Goal: Task Accomplishment & Management: Use online tool/utility

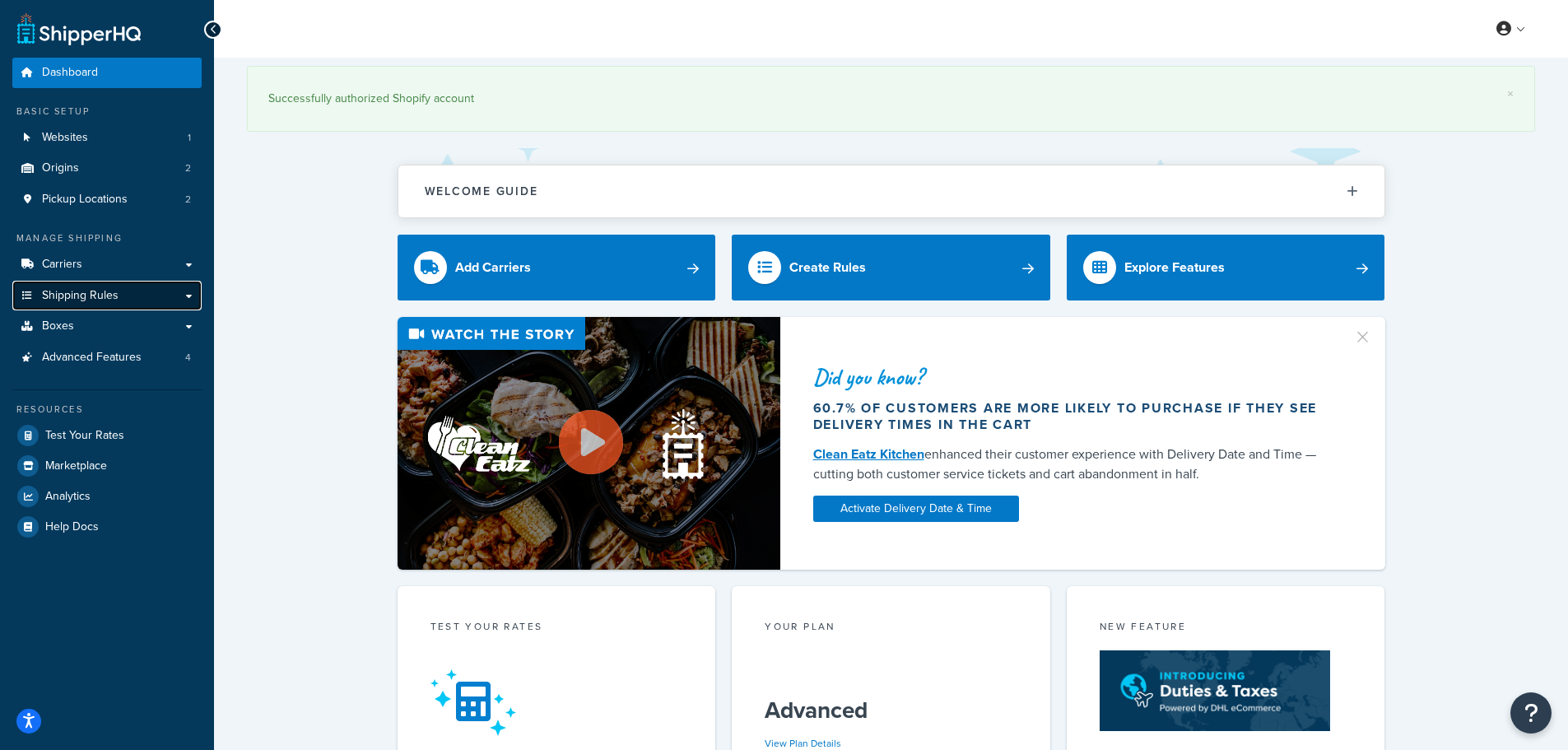
click at [62, 296] on span "Shipping Rules" at bounding box center [80, 296] width 77 height 14
click at [77, 265] on span "Carriers" at bounding box center [62, 265] width 40 height 14
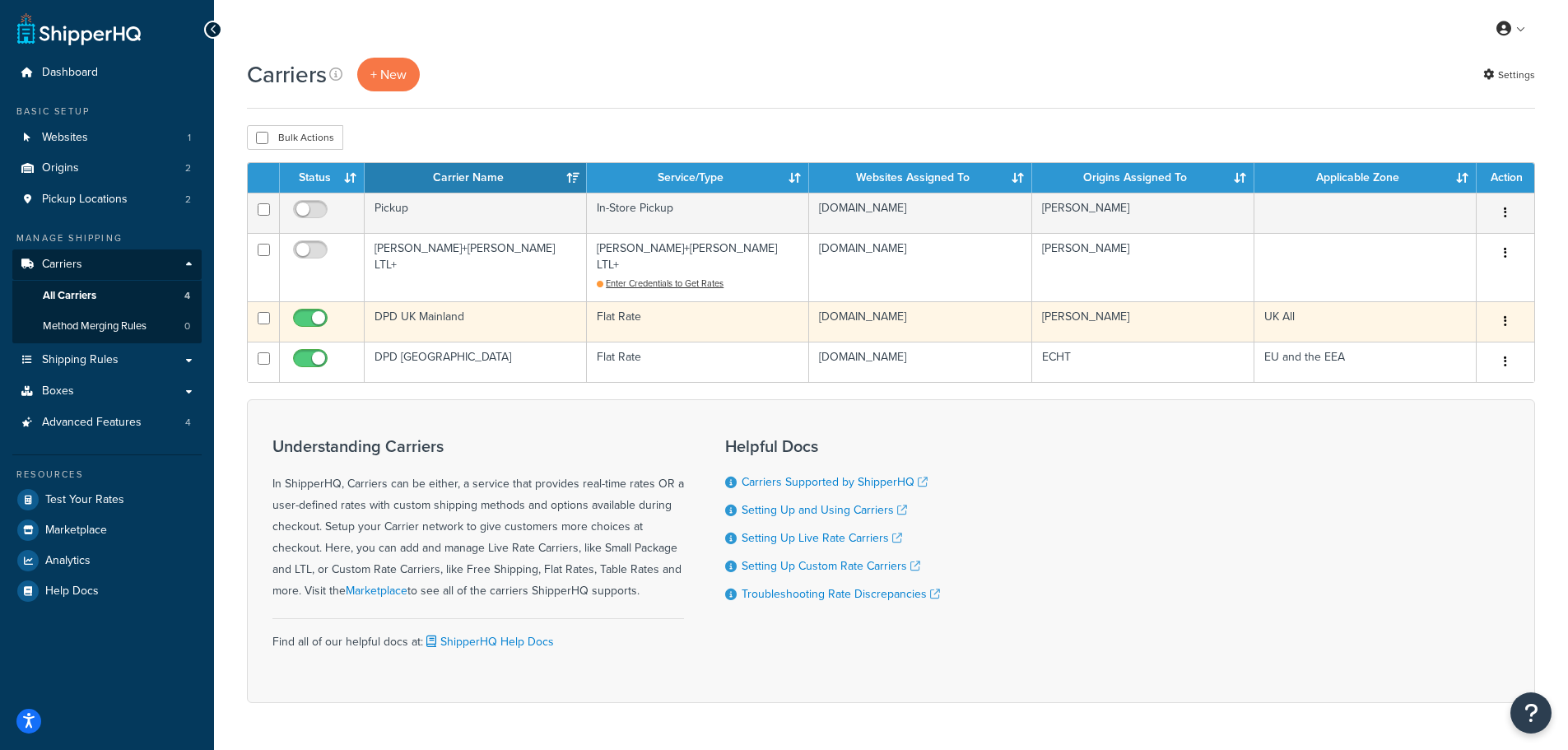
click at [435, 304] on td "DPD UK Mainland" at bounding box center [475, 321] width 222 height 40
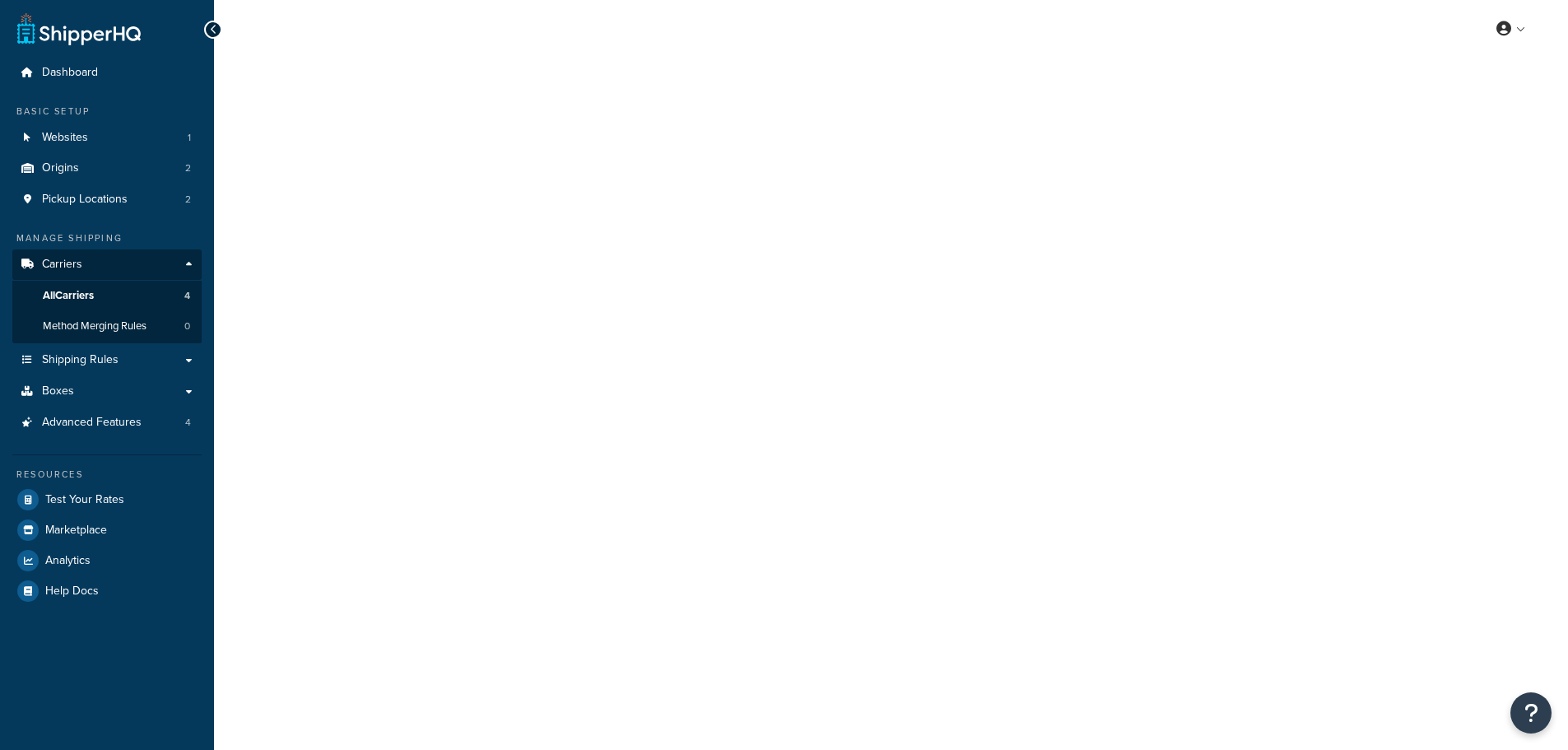
select select "flat"
select select "package"
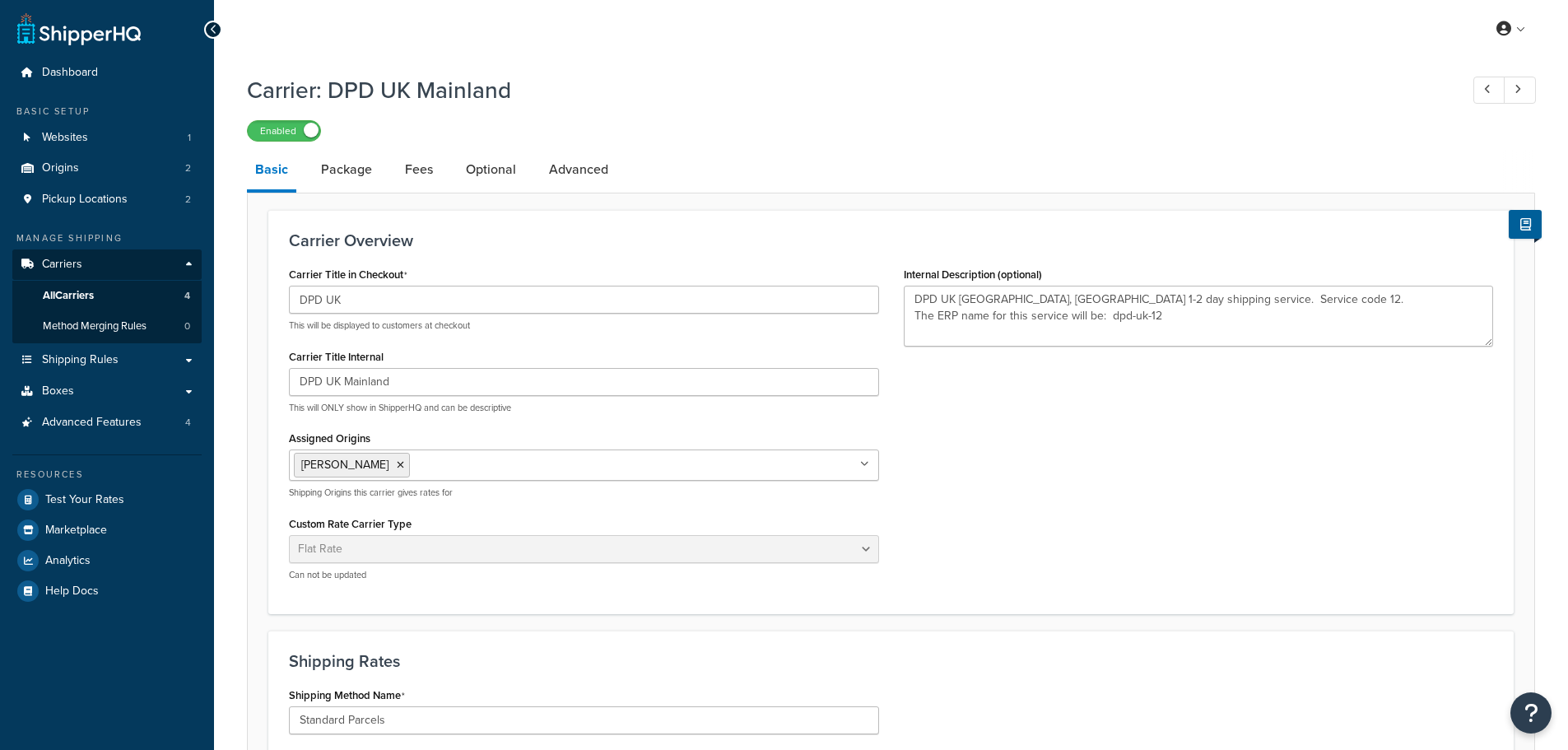
type textarea "DPD UK Mainland, main 1-2 day shipping service. Service code 12. The ERP name f…"
click at [357, 176] on link "Package" at bounding box center [346, 169] width 67 height 40
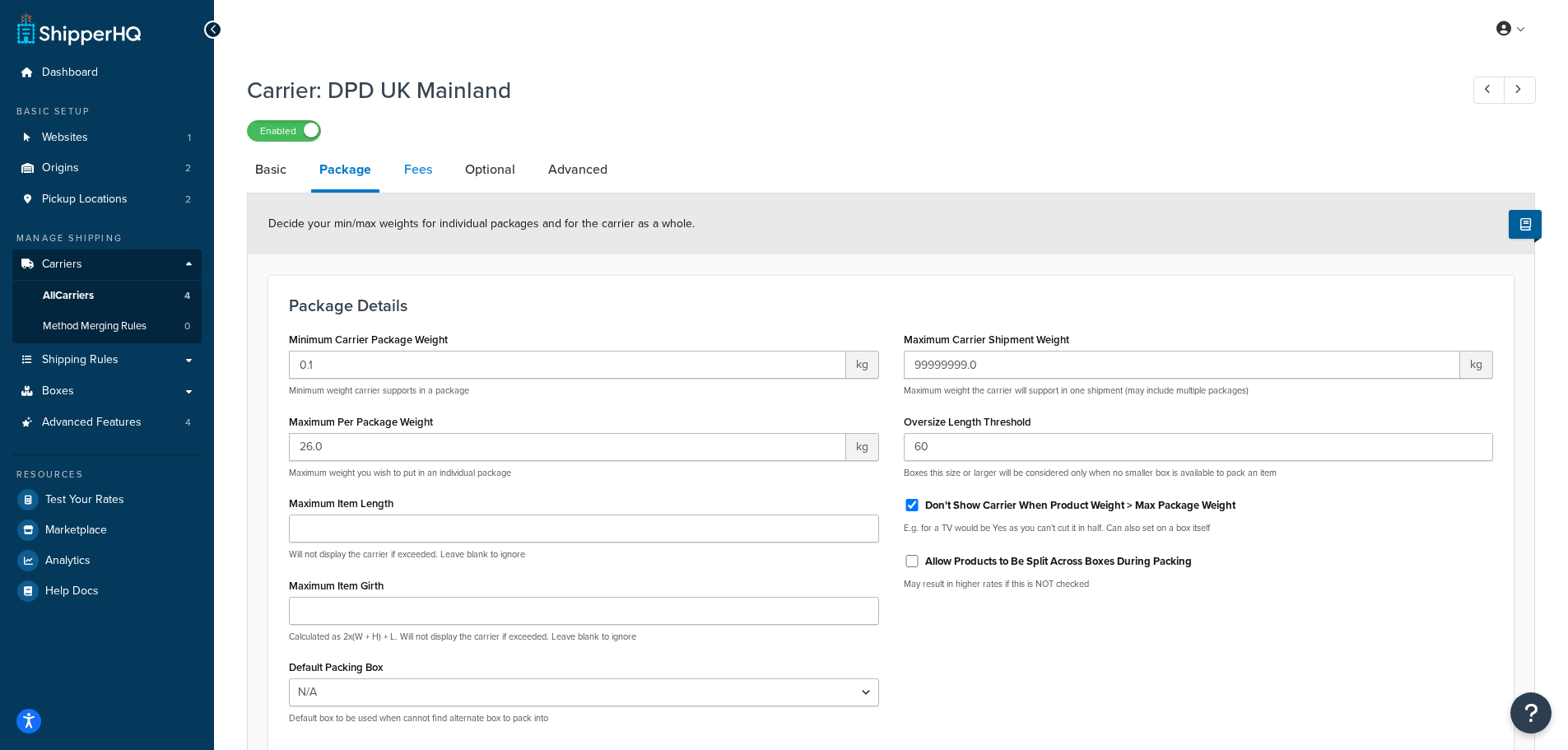
click at [414, 168] on link "Fees" at bounding box center [418, 169] width 45 height 40
select select "AFTER"
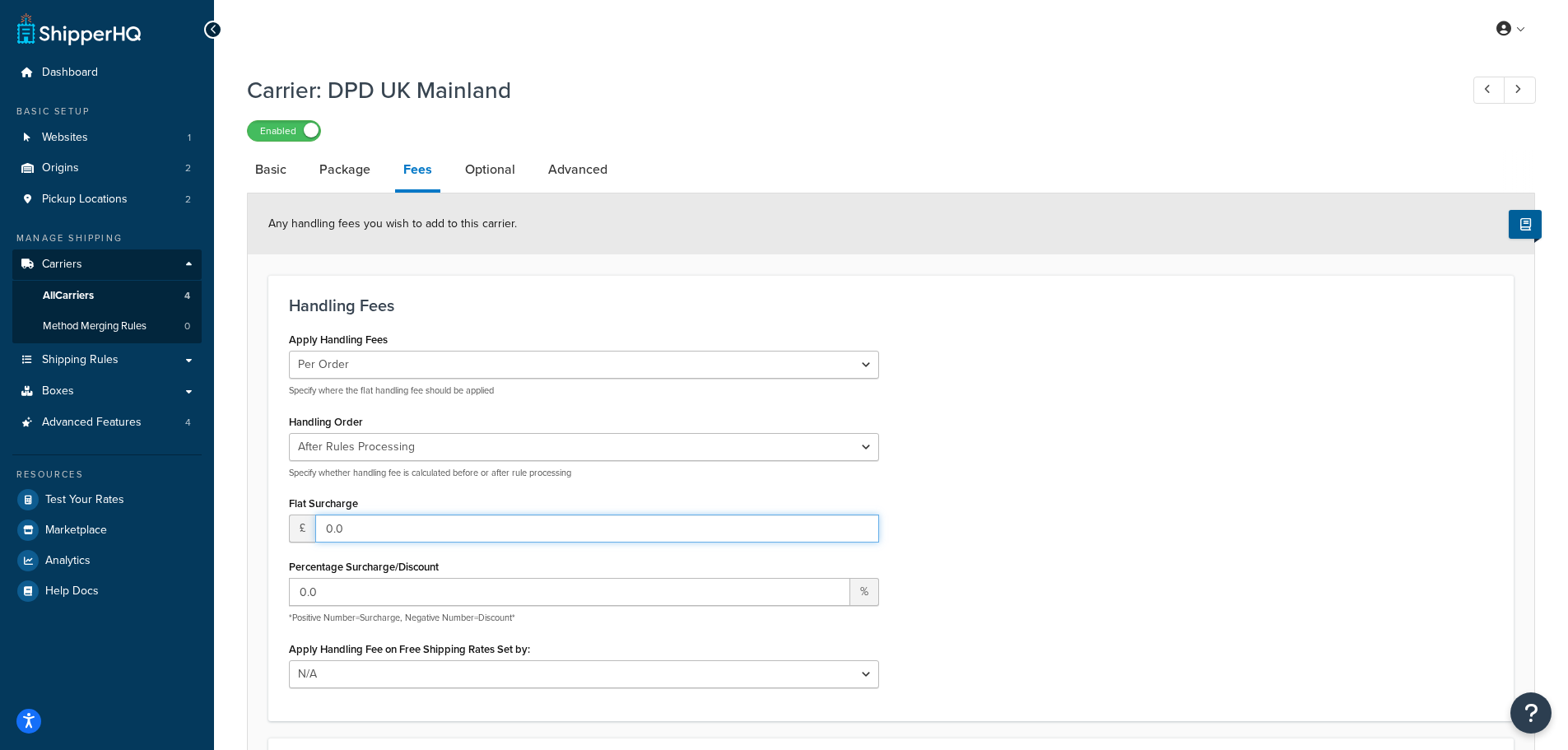
click at [355, 529] on input "0.0" at bounding box center [597, 528] width 564 height 28
drag, startPoint x: 353, startPoint y: 529, endPoint x: 318, endPoint y: 535, distance: 35.5
click at [318, 535] on input "0.0" at bounding box center [597, 528] width 564 height 28
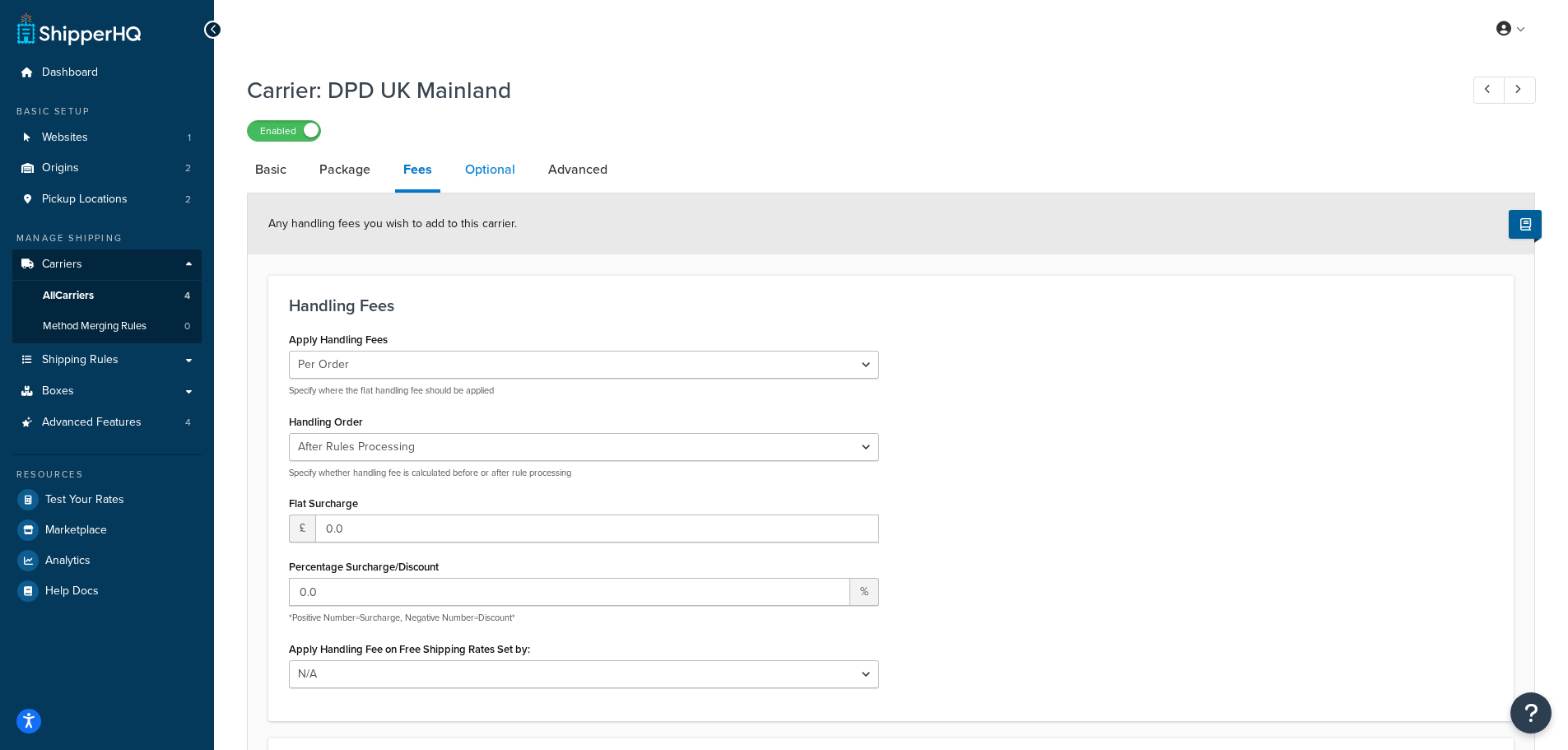
click at [487, 177] on link "Optional" at bounding box center [490, 169] width 67 height 40
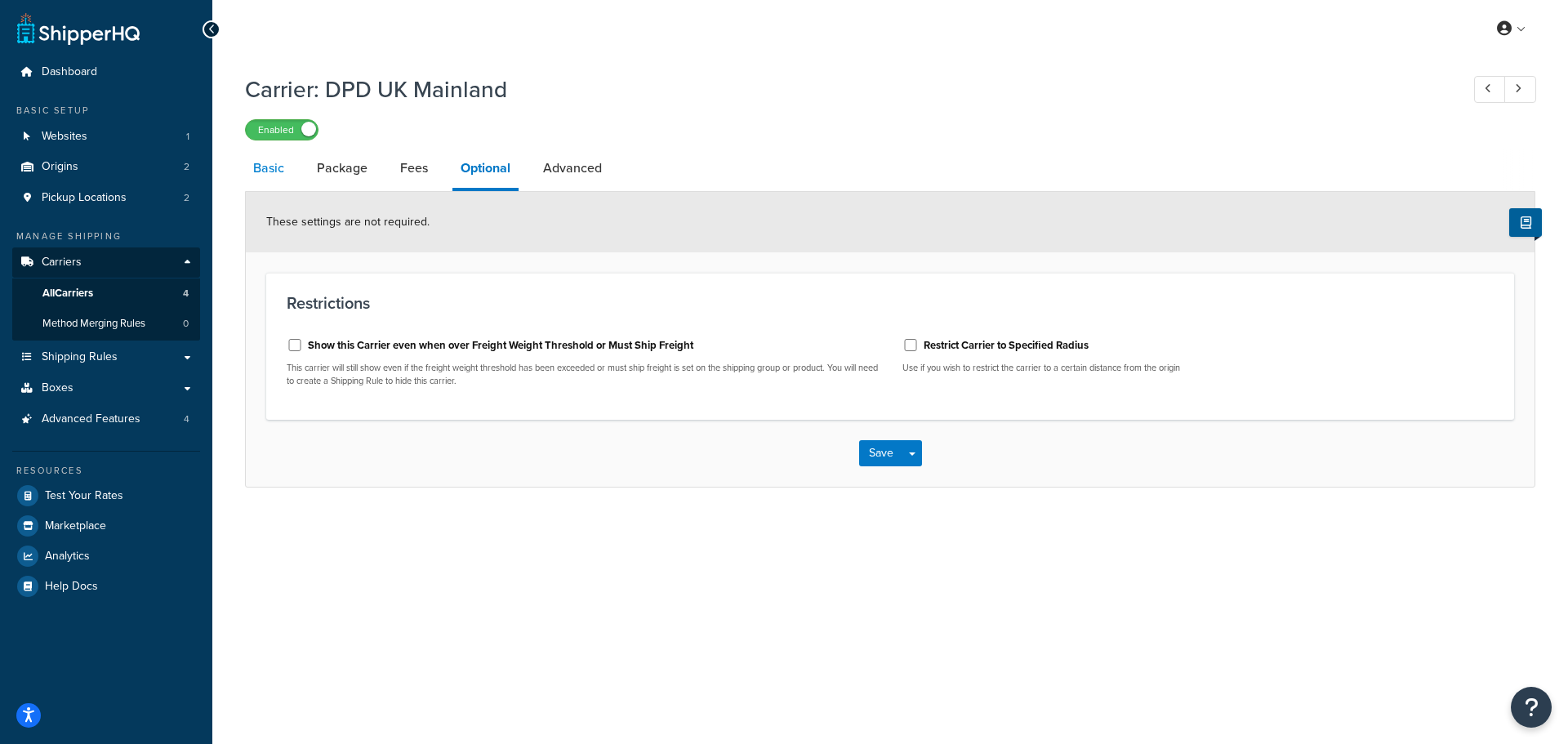
click at [247, 168] on link "Basic" at bounding box center [269, 168] width 48 height 39
select select "flat"
select select "package"
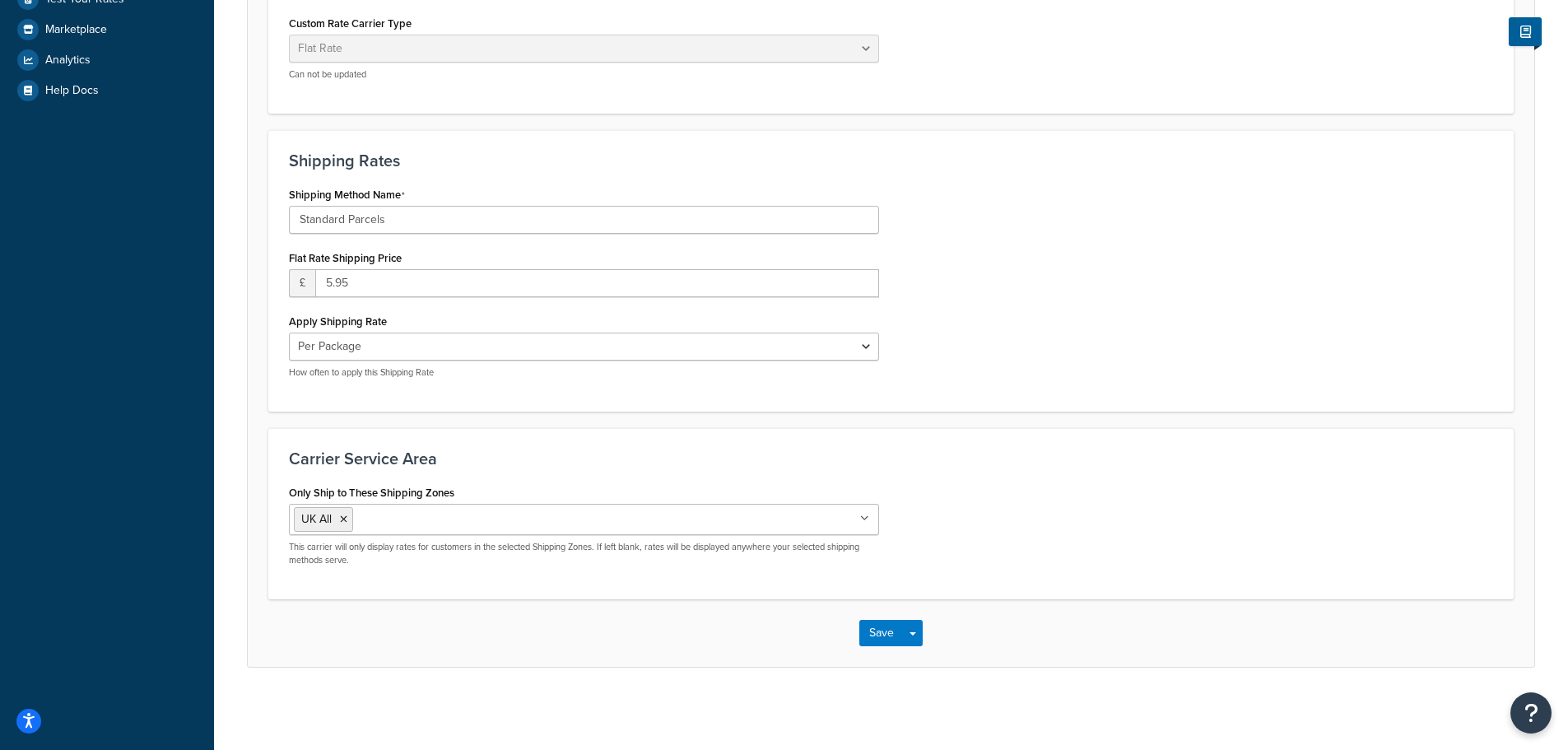
scroll to position [502, 0]
click at [879, 627] on button "Save" at bounding box center [881, 633] width 45 height 27
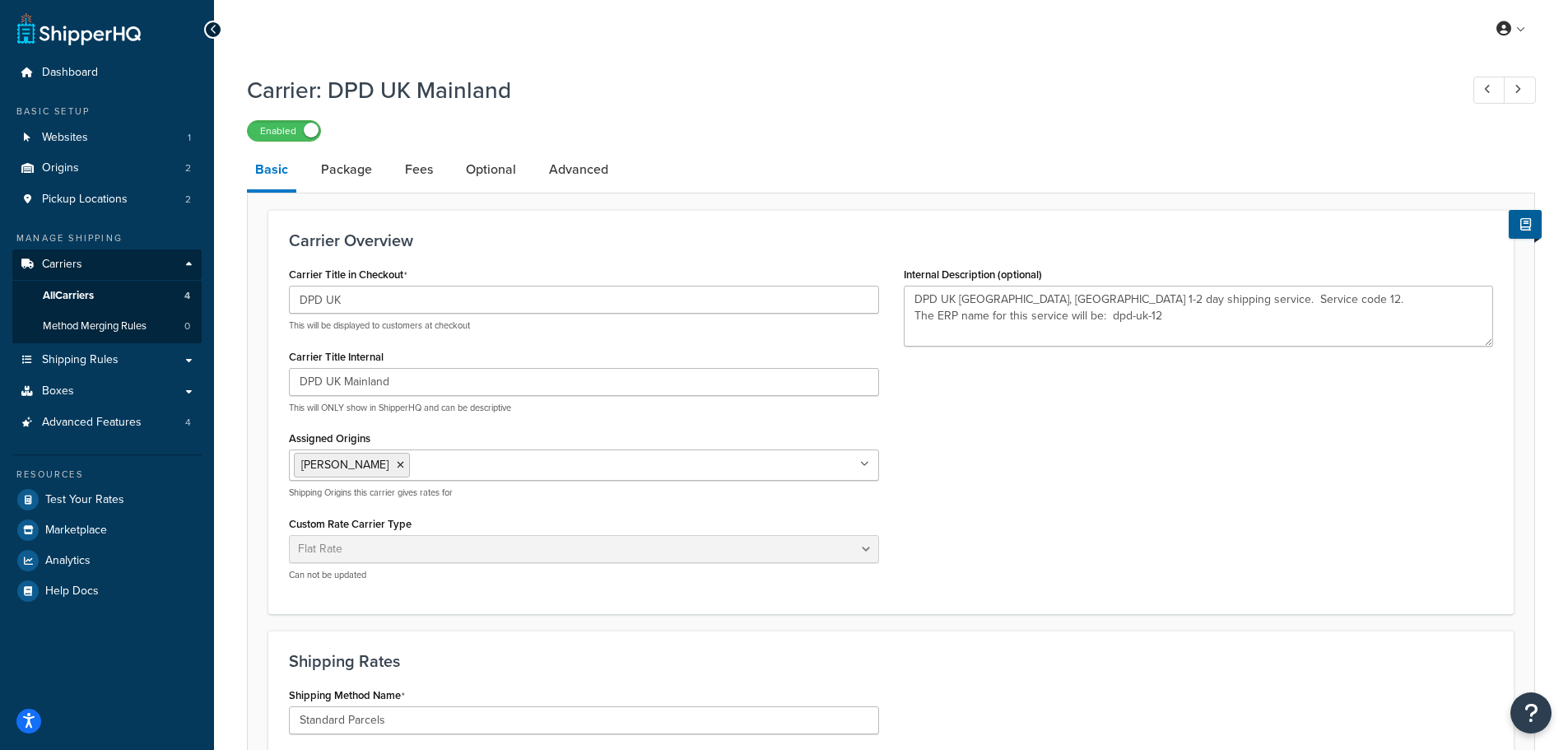
type textarea "DPD UK Mainland, main 1-2 day shipping service. Service code 12. The ERP name f…"
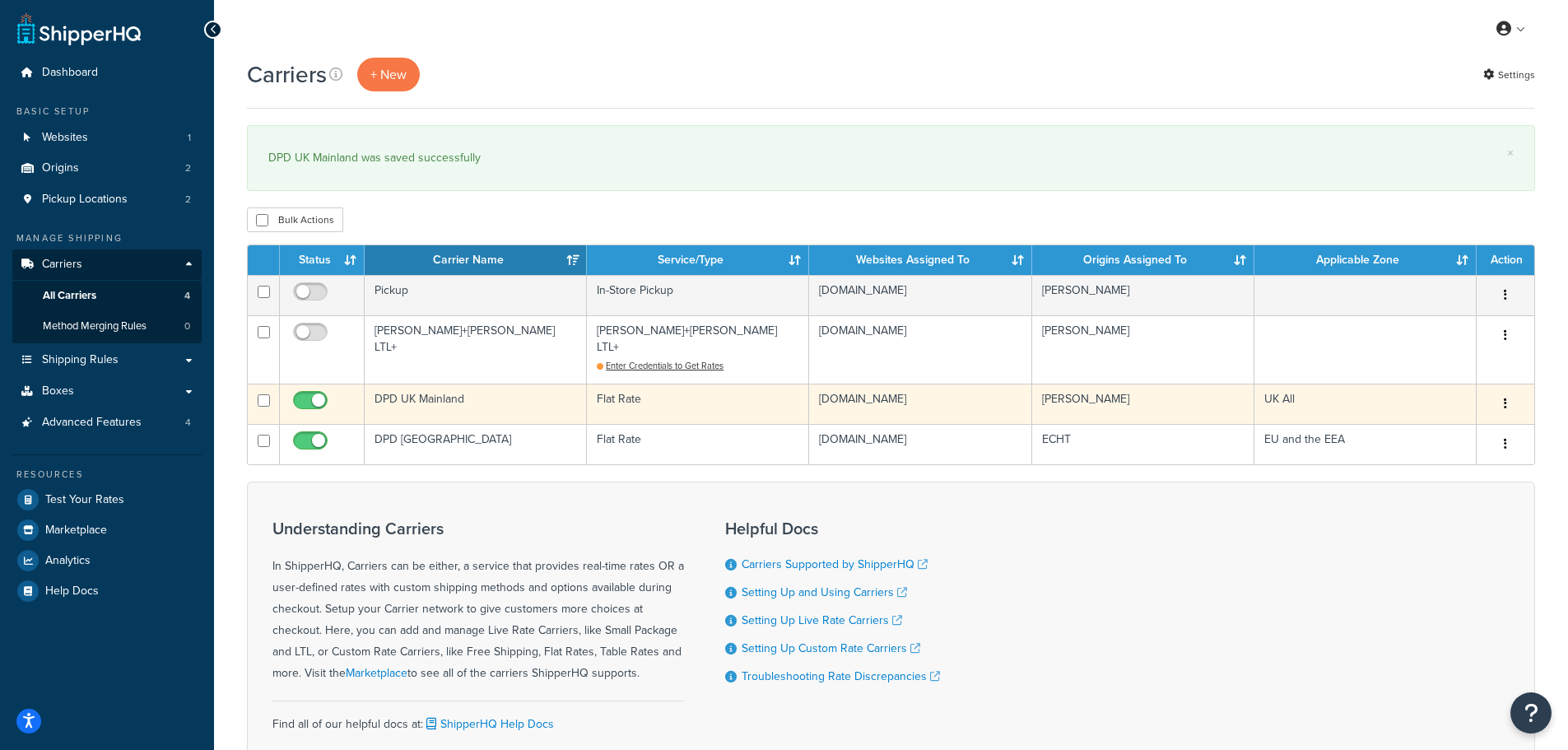
click at [469, 384] on td "DPD UK Mainland" at bounding box center [475, 403] width 222 height 40
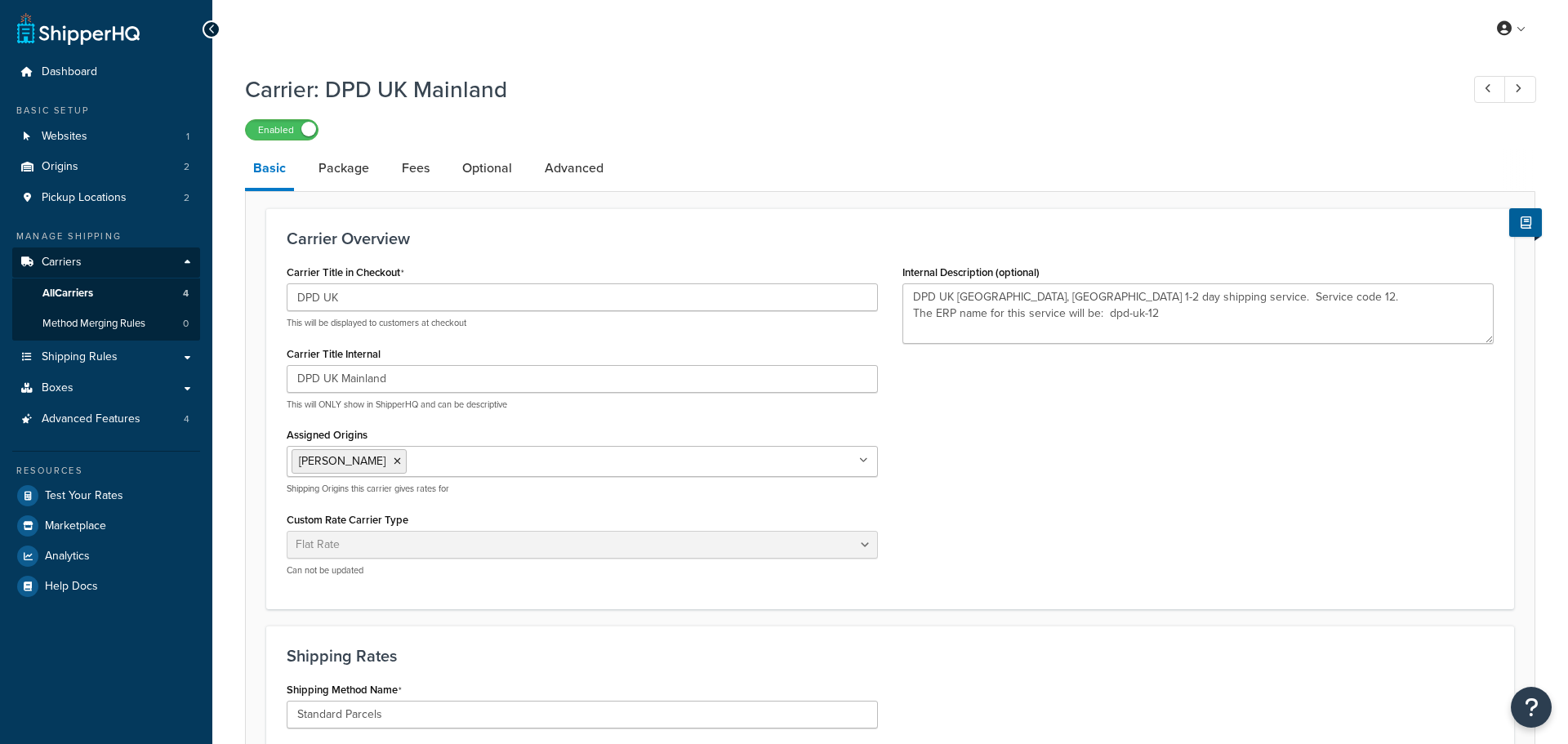
select select "flat"
select select "package"
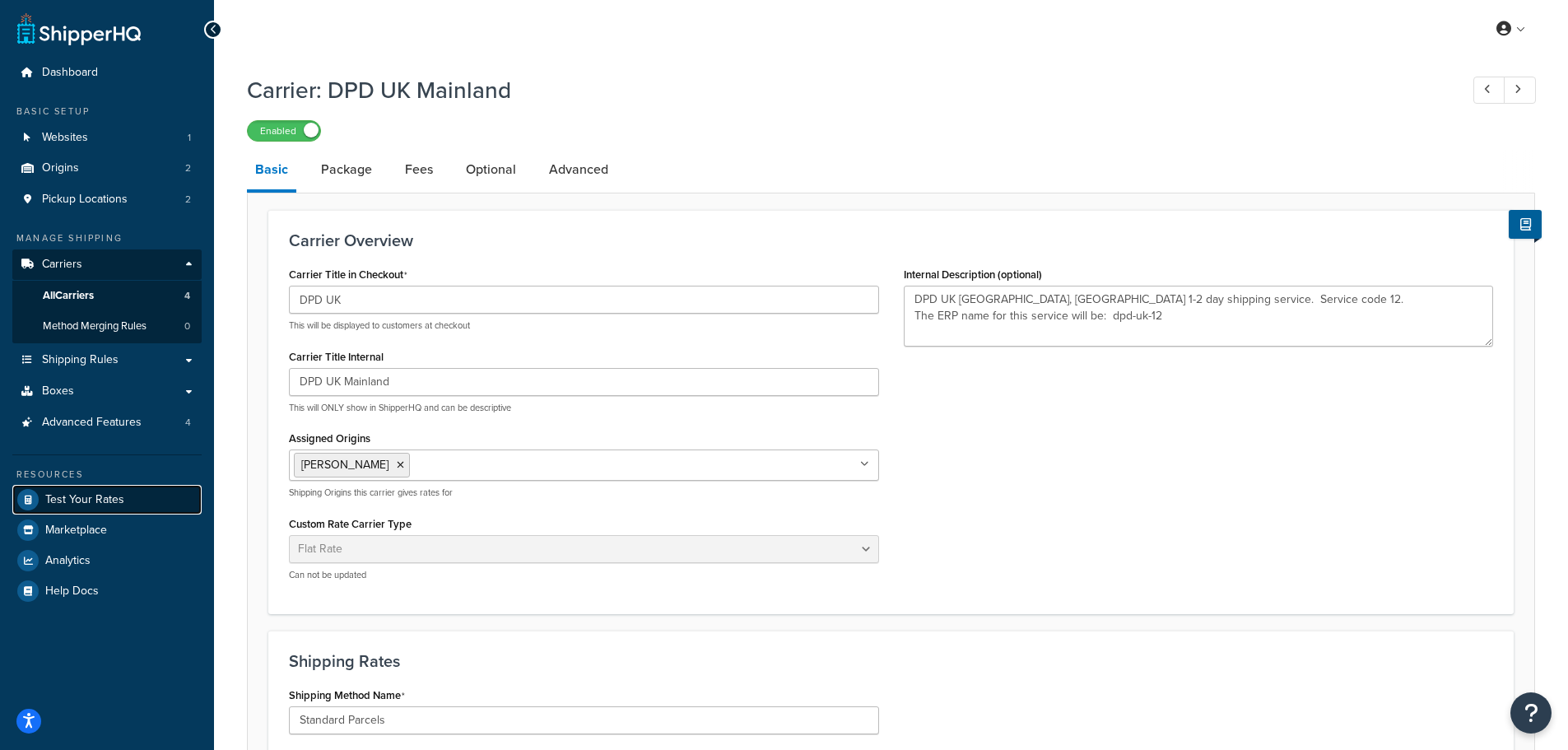
click at [63, 493] on span "Test Your Rates" at bounding box center [85, 500] width 79 height 14
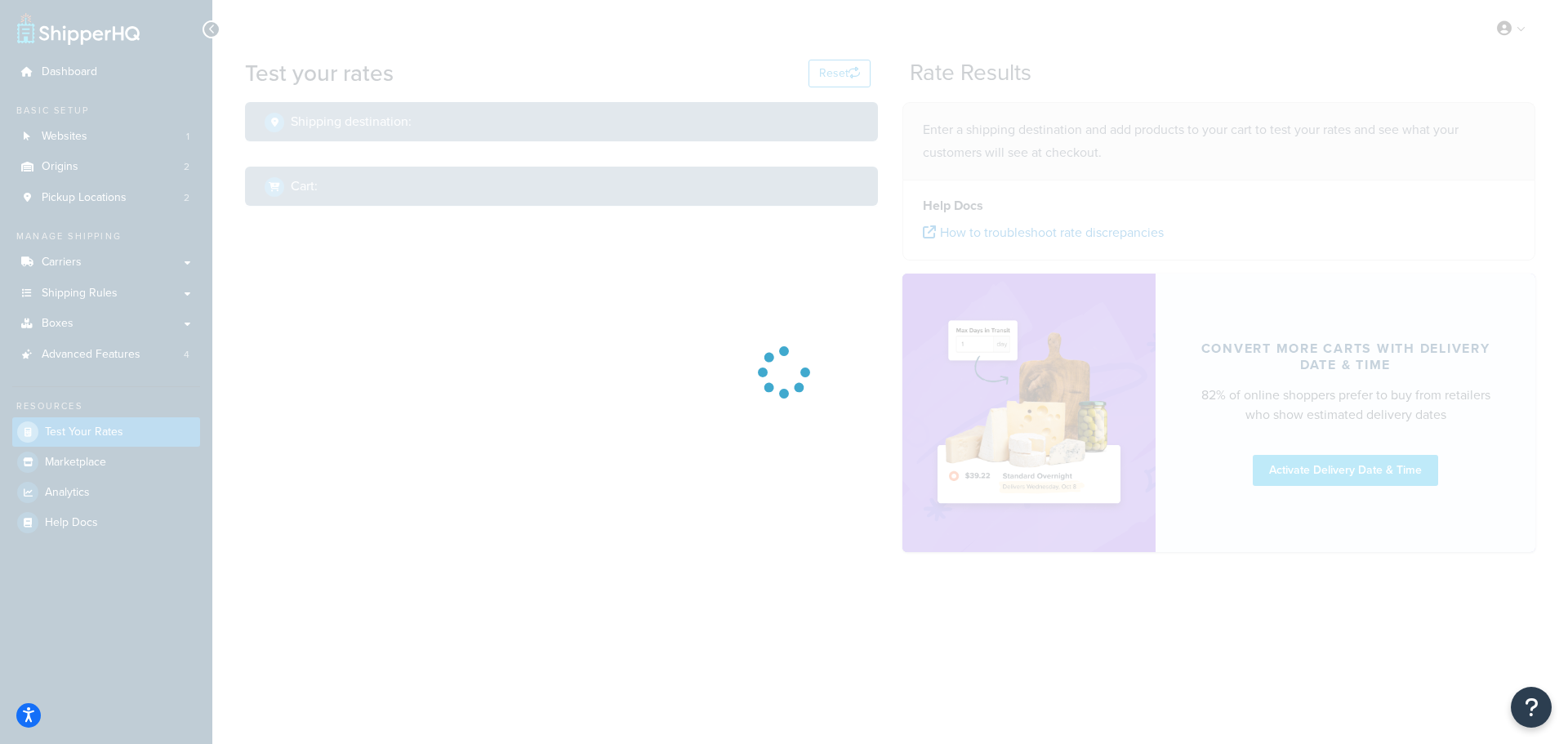
select select "TX"
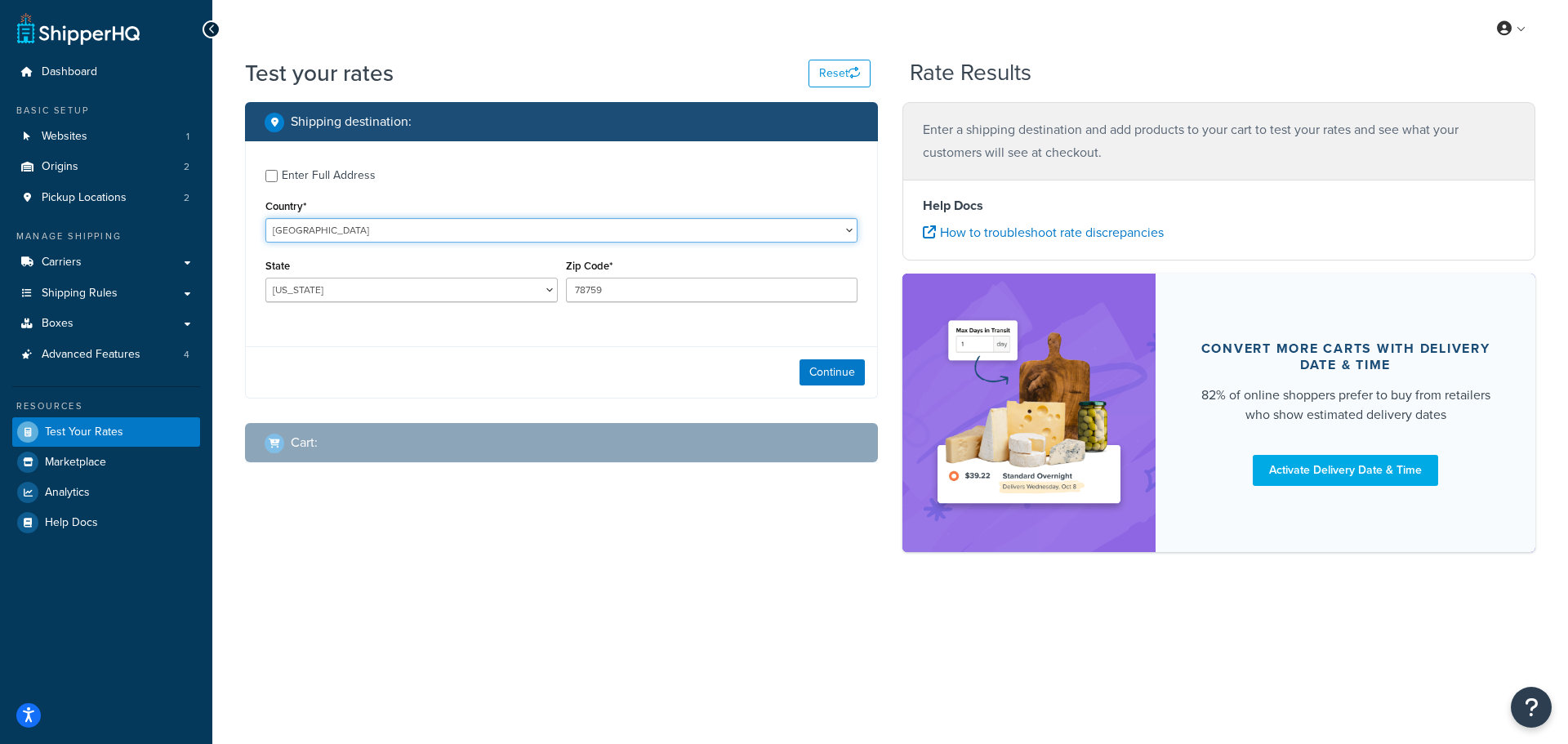
click at [346, 226] on select "United States United Kingdom Afghanistan Åland Islands Albania Algeria American…" at bounding box center [561, 230] width 592 height 25
select select "GB"
click at [265, 218] on select "United States United Kingdom Afghanistan Åland Islands Albania Algeria American…" at bounding box center [561, 230] width 592 height 25
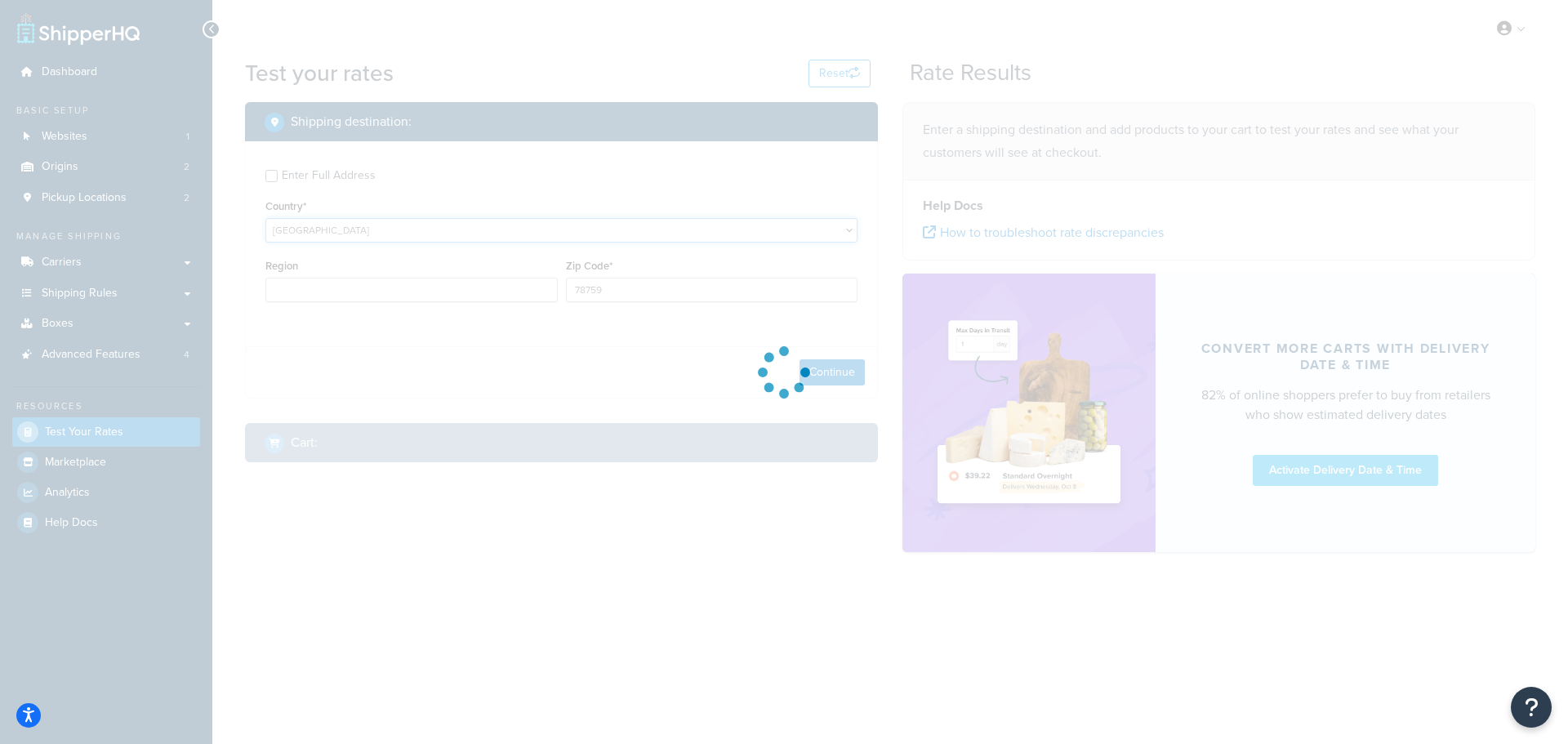
type input "TX"
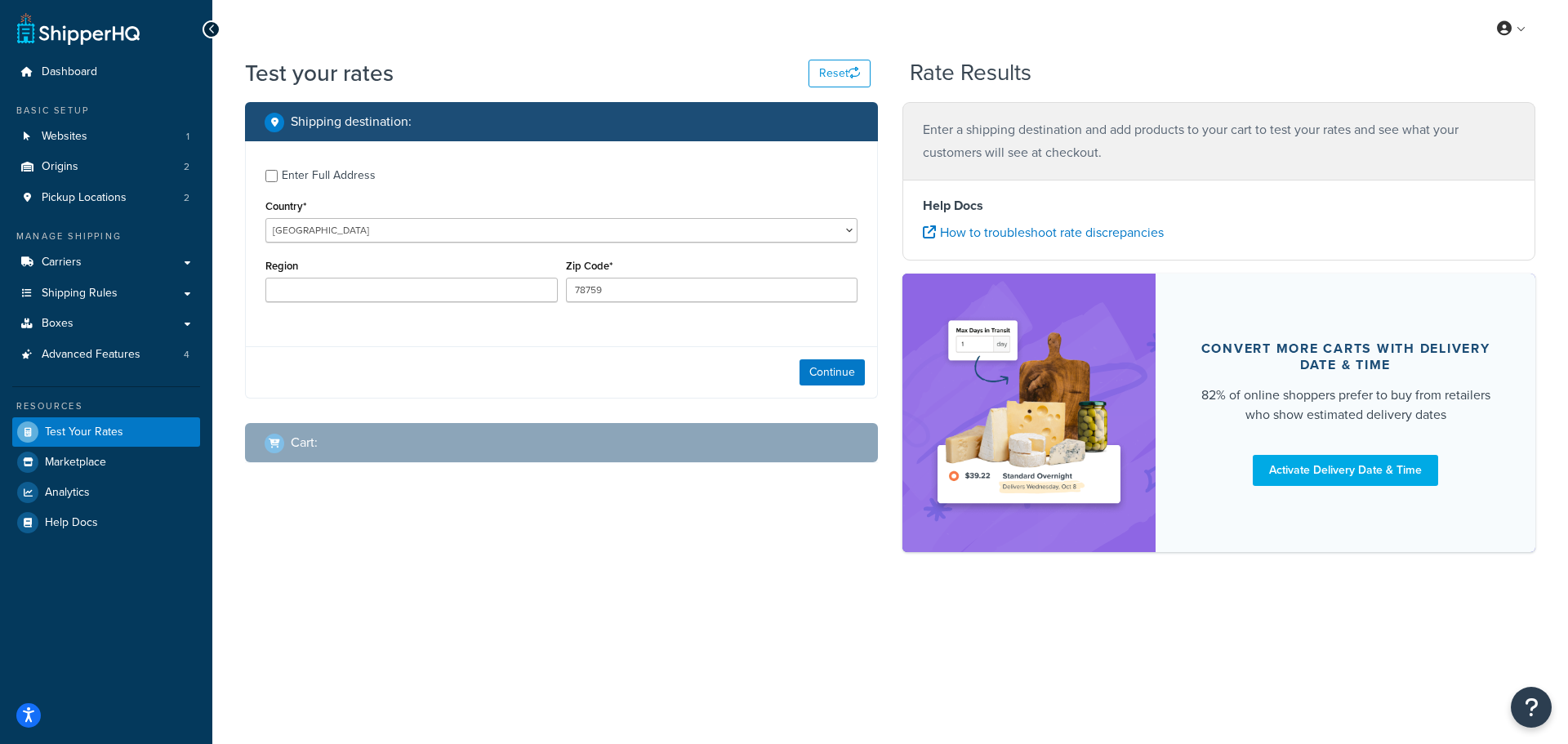
click at [336, 175] on div "Enter Full Address" at bounding box center [328, 175] width 94 height 23
click at [277, 175] on input "Enter Full Address" at bounding box center [271, 176] width 12 height 12
checkbox input "true"
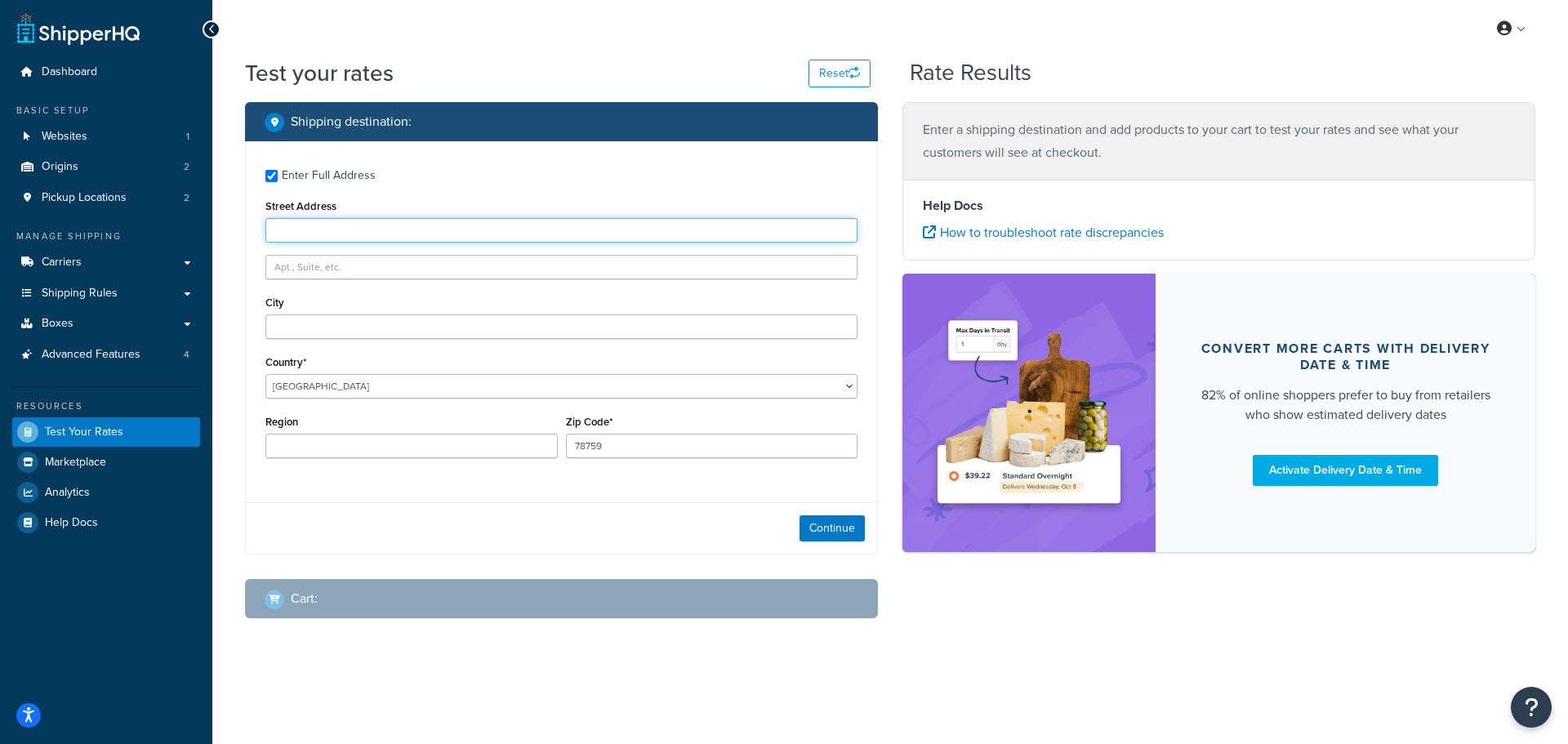
click at [322, 231] on input "Street Address" at bounding box center [561, 230] width 592 height 25
type input "1 [PERSON_NAME] crescent"
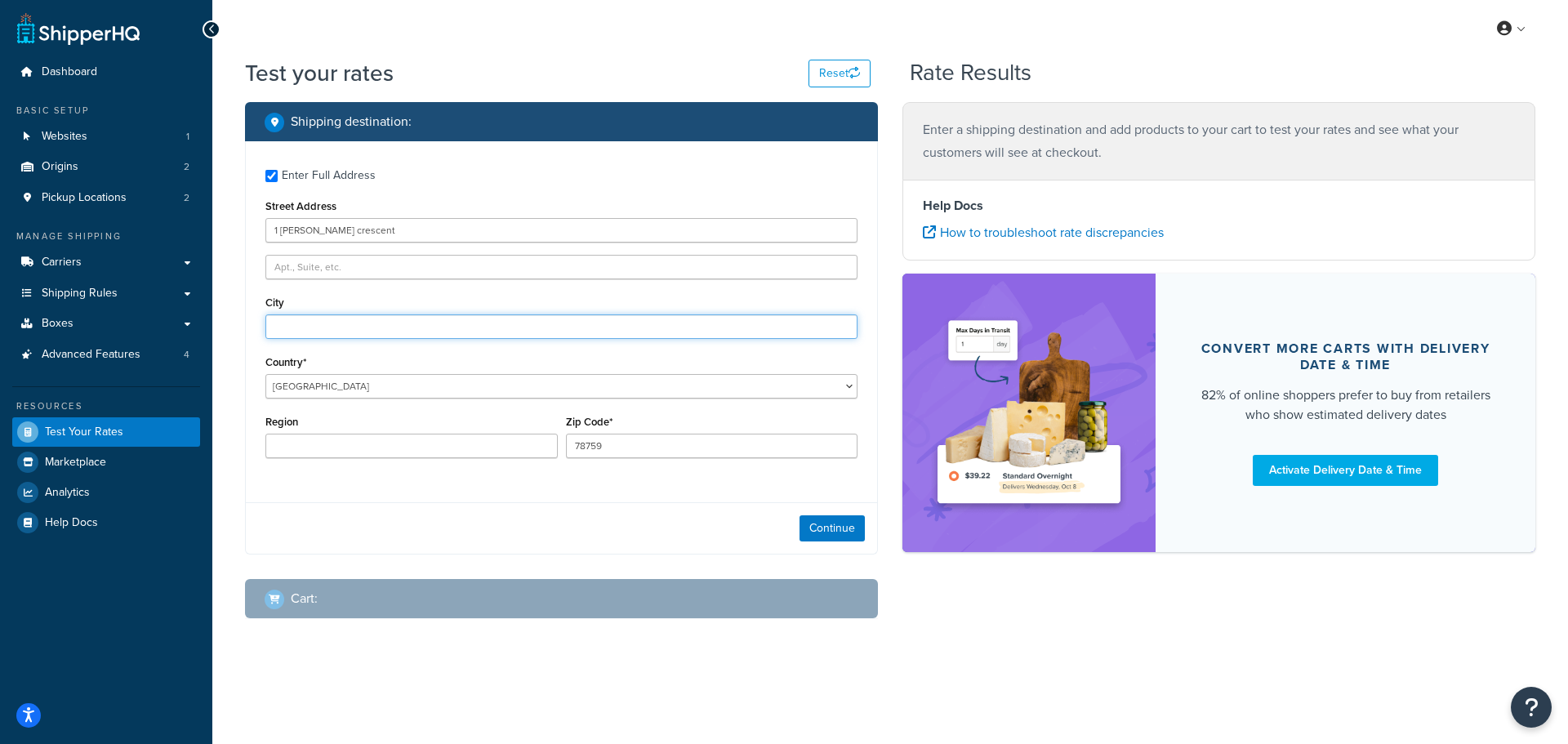
click at [299, 327] on input "City" at bounding box center [561, 327] width 592 height 25
type input "Arborfield"
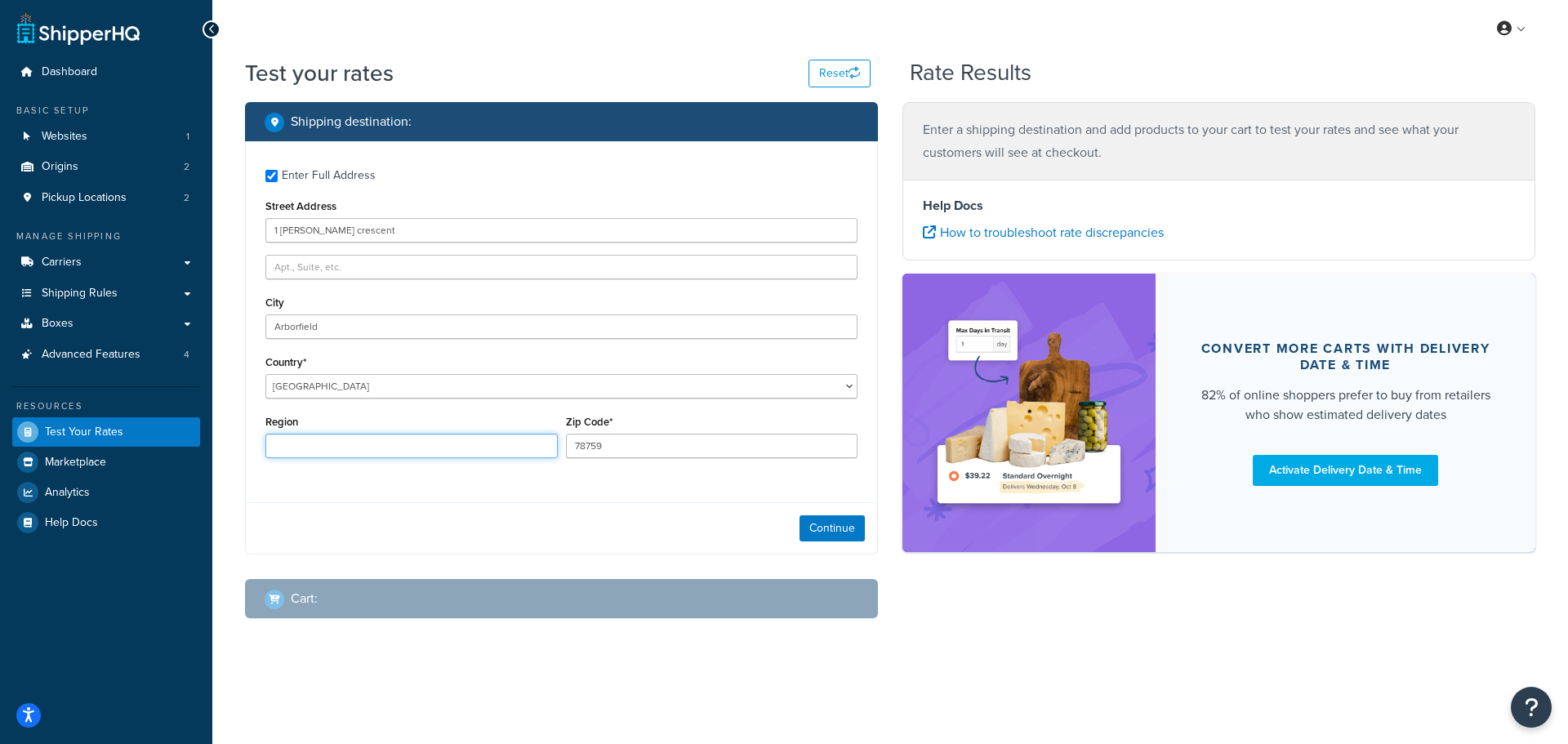
click at [294, 446] on input "Region" at bounding box center [411, 445] width 293 height 25
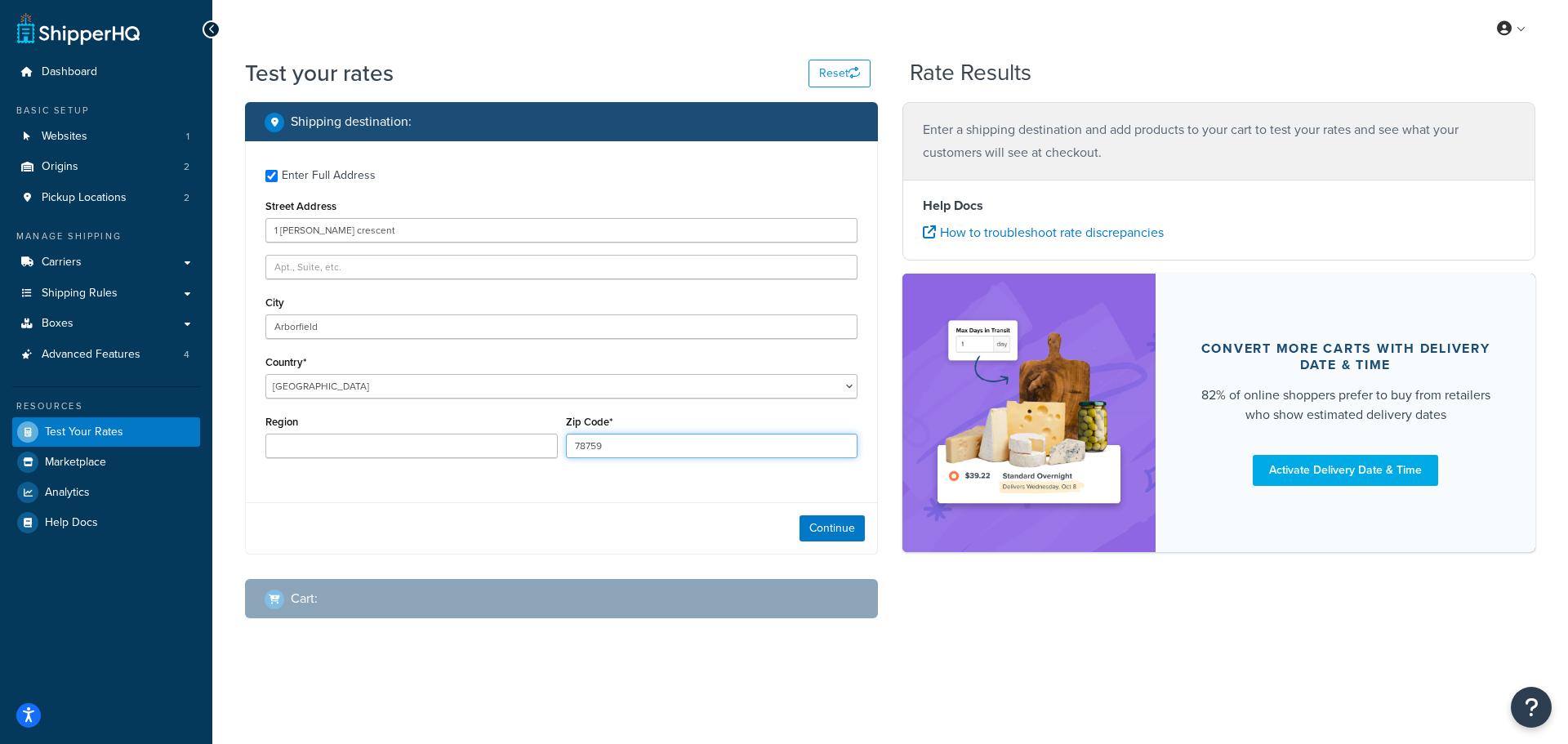
click at [619, 452] on input "78759" at bounding box center [711, 445] width 293 height 25
type input "RG2 9NA"
click at [822, 518] on button "Continue" at bounding box center [832, 528] width 66 height 26
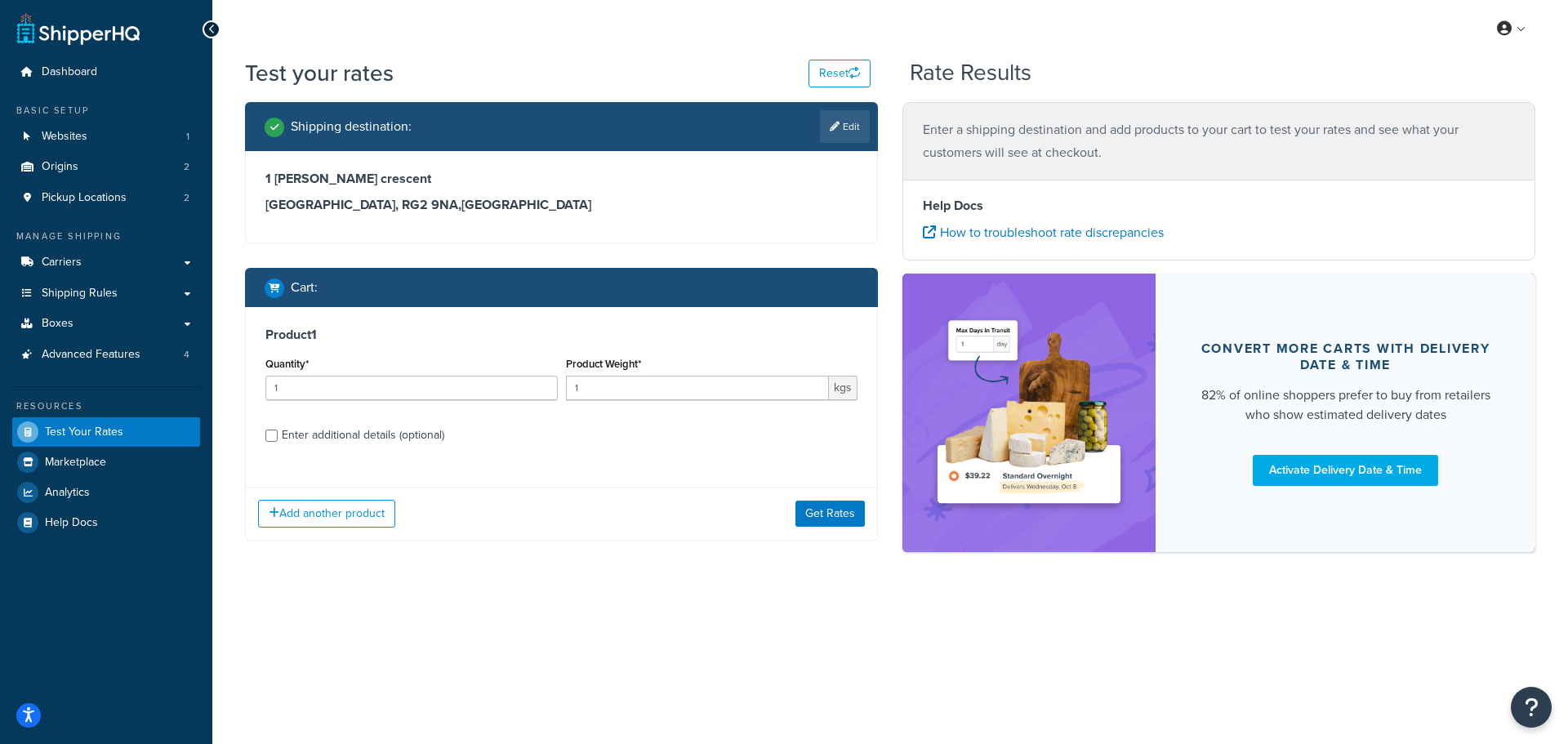
click at [369, 443] on div "Enter additional details (optional)" at bounding box center [363, 435] width 163 height 23
click at [277, 442] on input "Enter additional details (optional)" at bounding box center [271, 436] width 12 height 12
checkbox input "true"
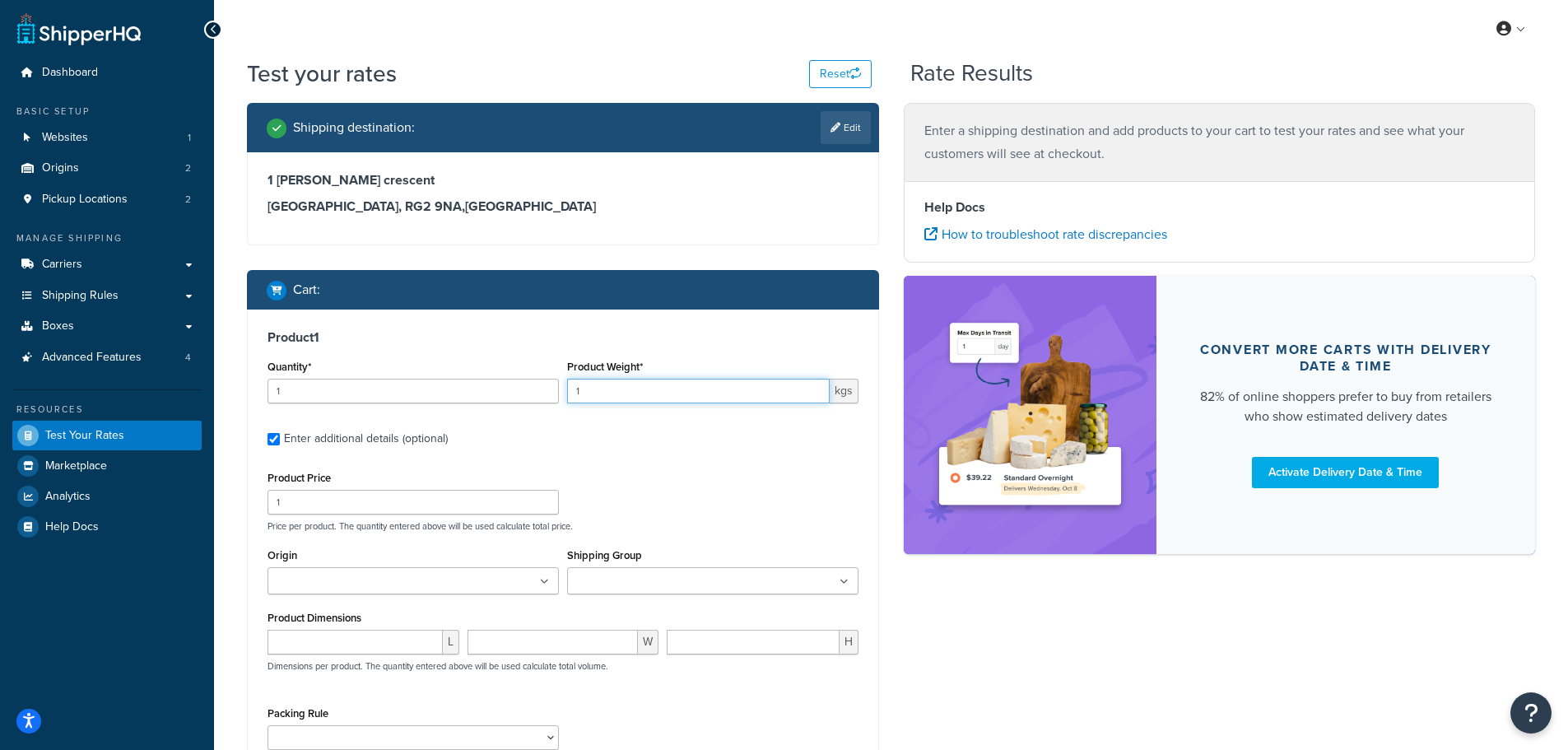
drag, startPoint x: 582, startPoint y: 393, endPoint x: 565, endPoint y: 397, distance: 17.5
click at [565, 397] on div "Product Weight* 1 kgs" at bounding box center [713, 386] width 299 height 60
type input "0.2"
click at [591, 456] on div "Product 1 Quantity* 1 Product Weight* 0.2 kgs Enter additional details (optiona…" at bounding box center [562, 575] width 630 height 532
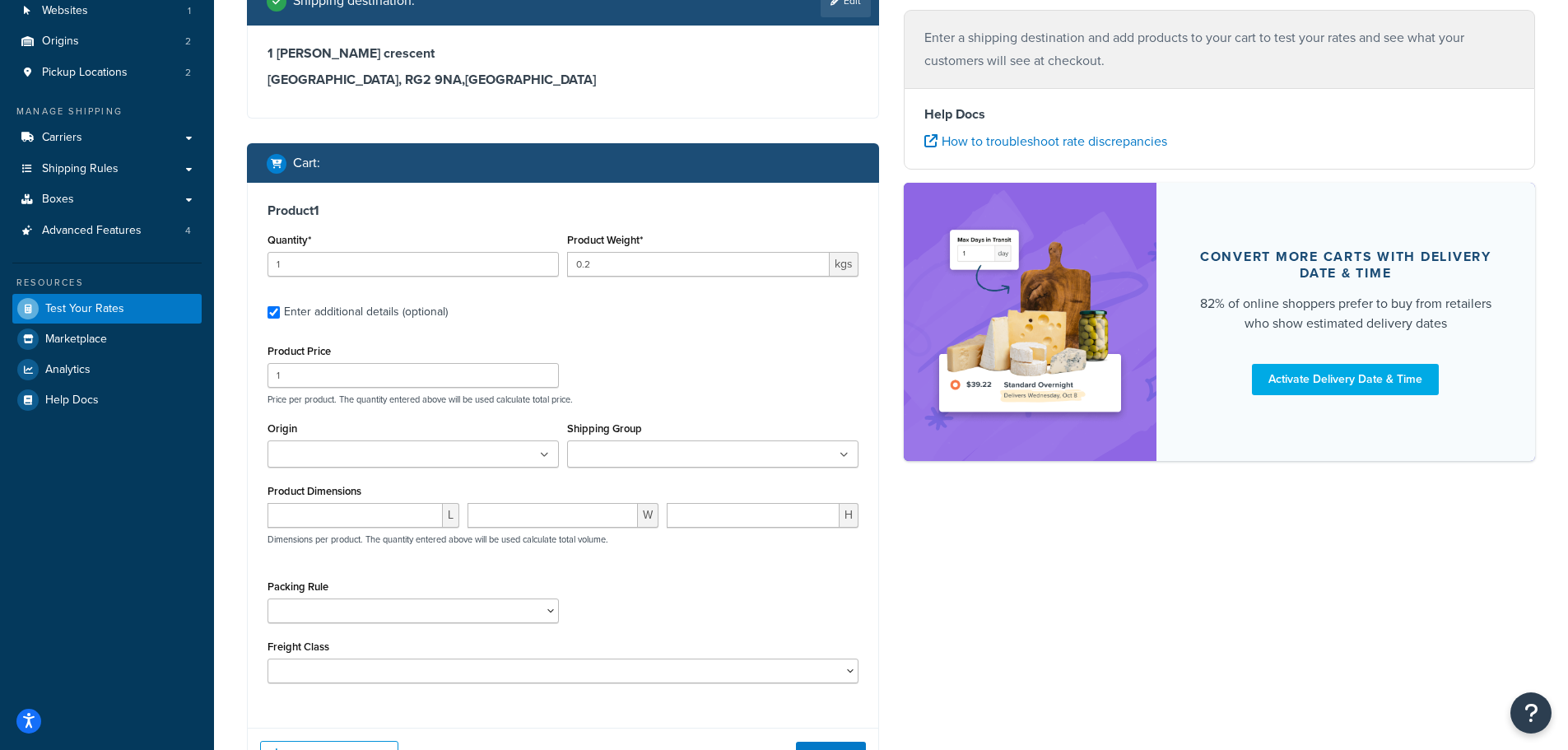
scroll to position [164, 0]
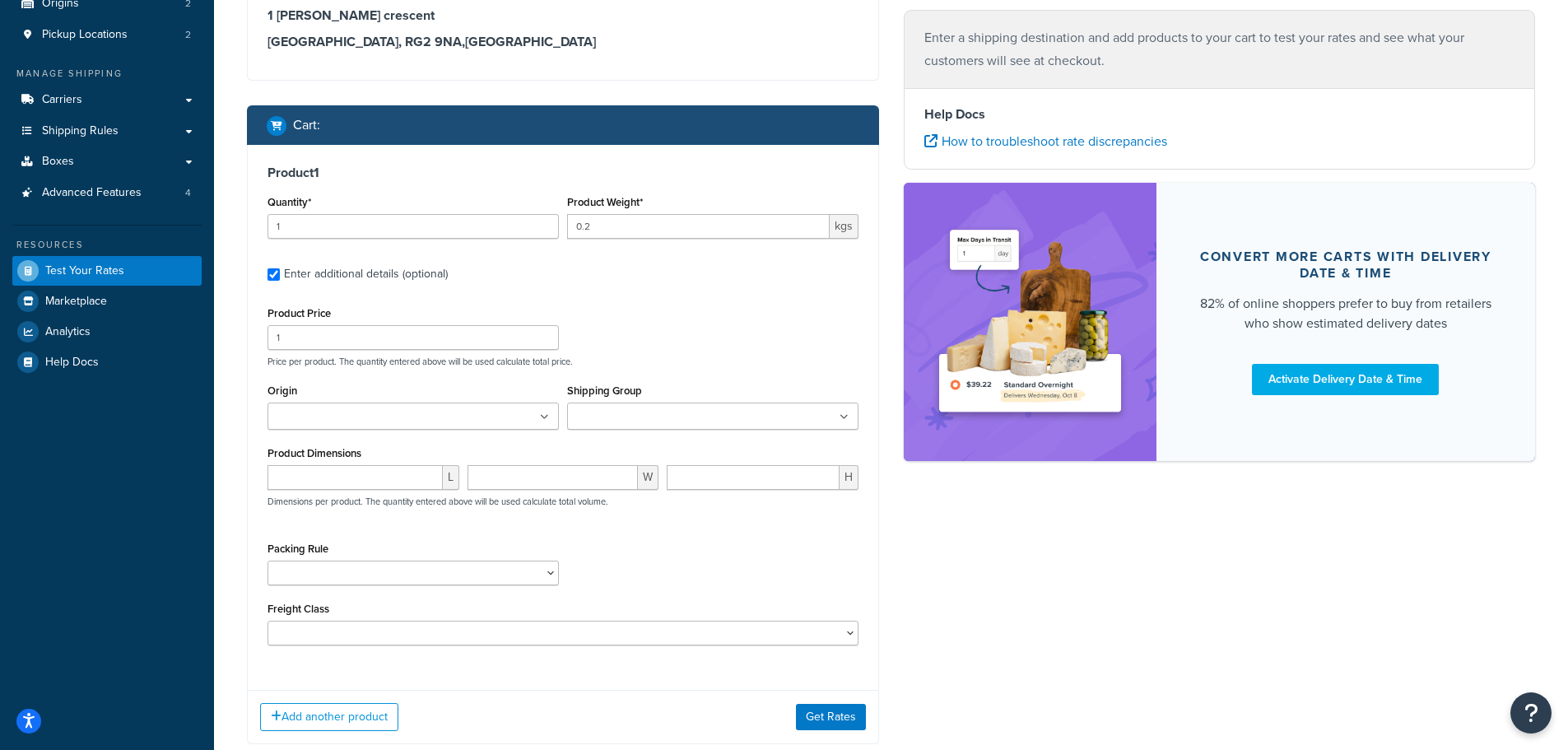
click at [477, 418] on ul at bounding box center [413, 416] width 291 height 28
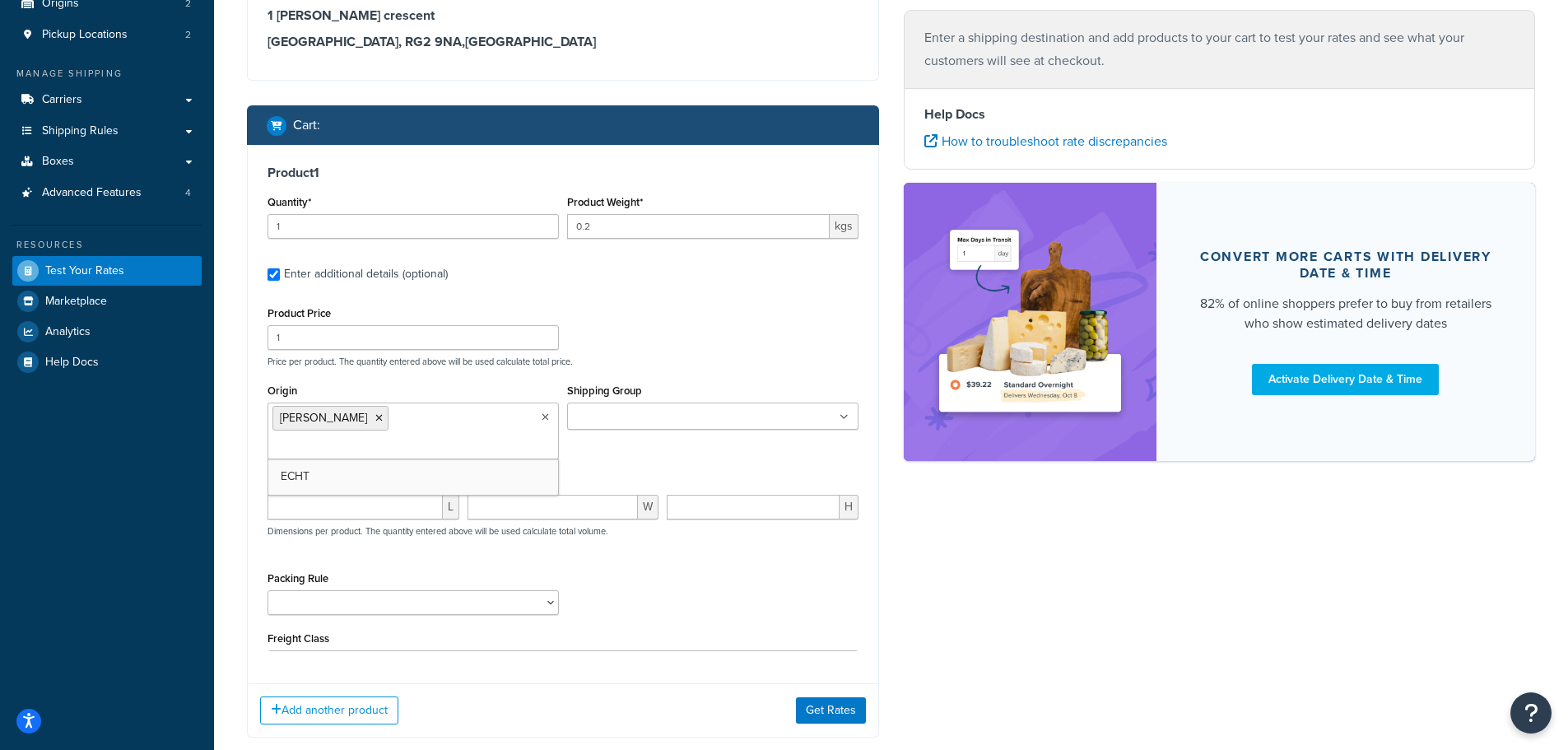
click at [688, 305] on div "Product Price 1 Price per product. The quantity entered above will be used calc…" at bounding box center [562, 335] width 599 height 65
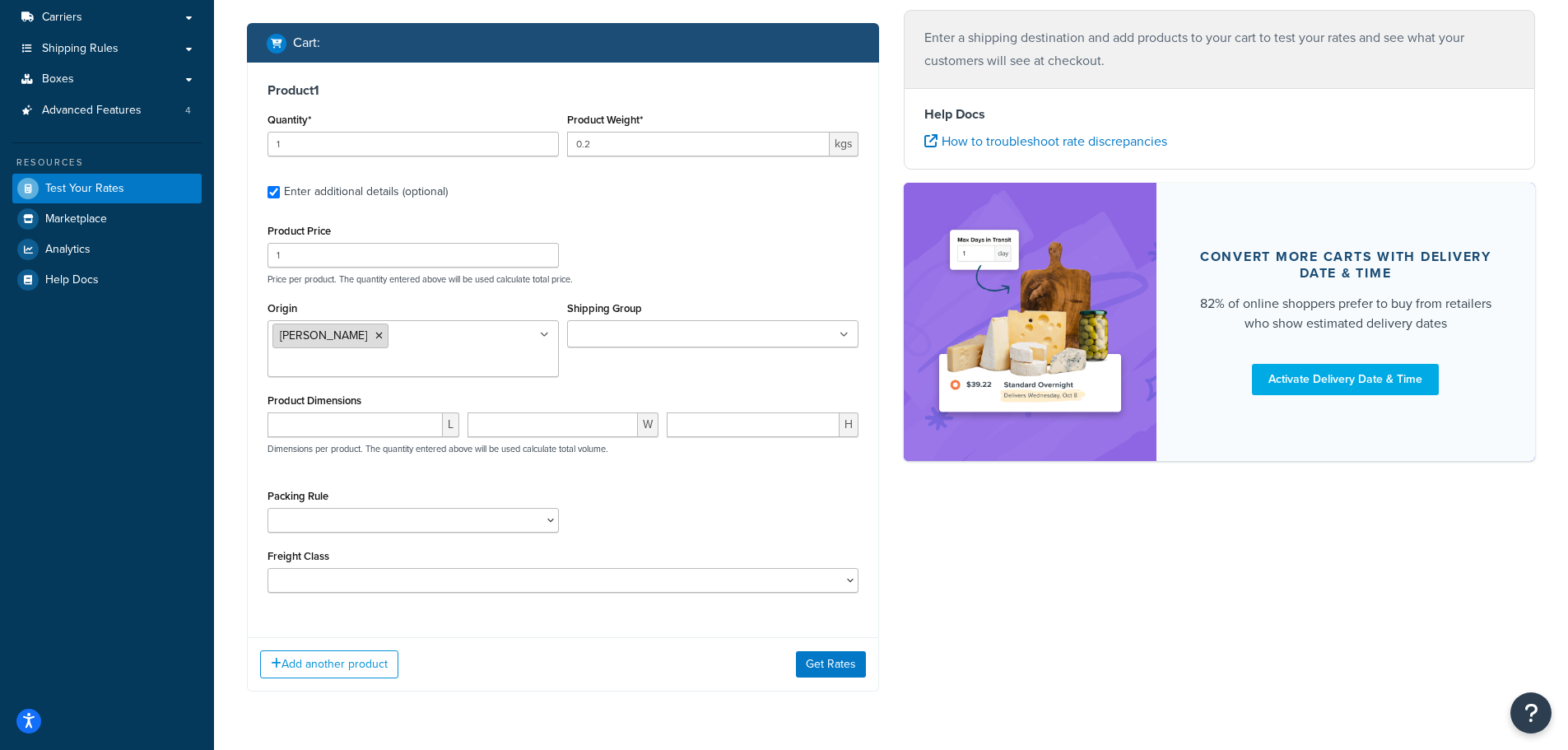
click at [376, 336] on icon at bounding box center [379, 335] width 8 height 9
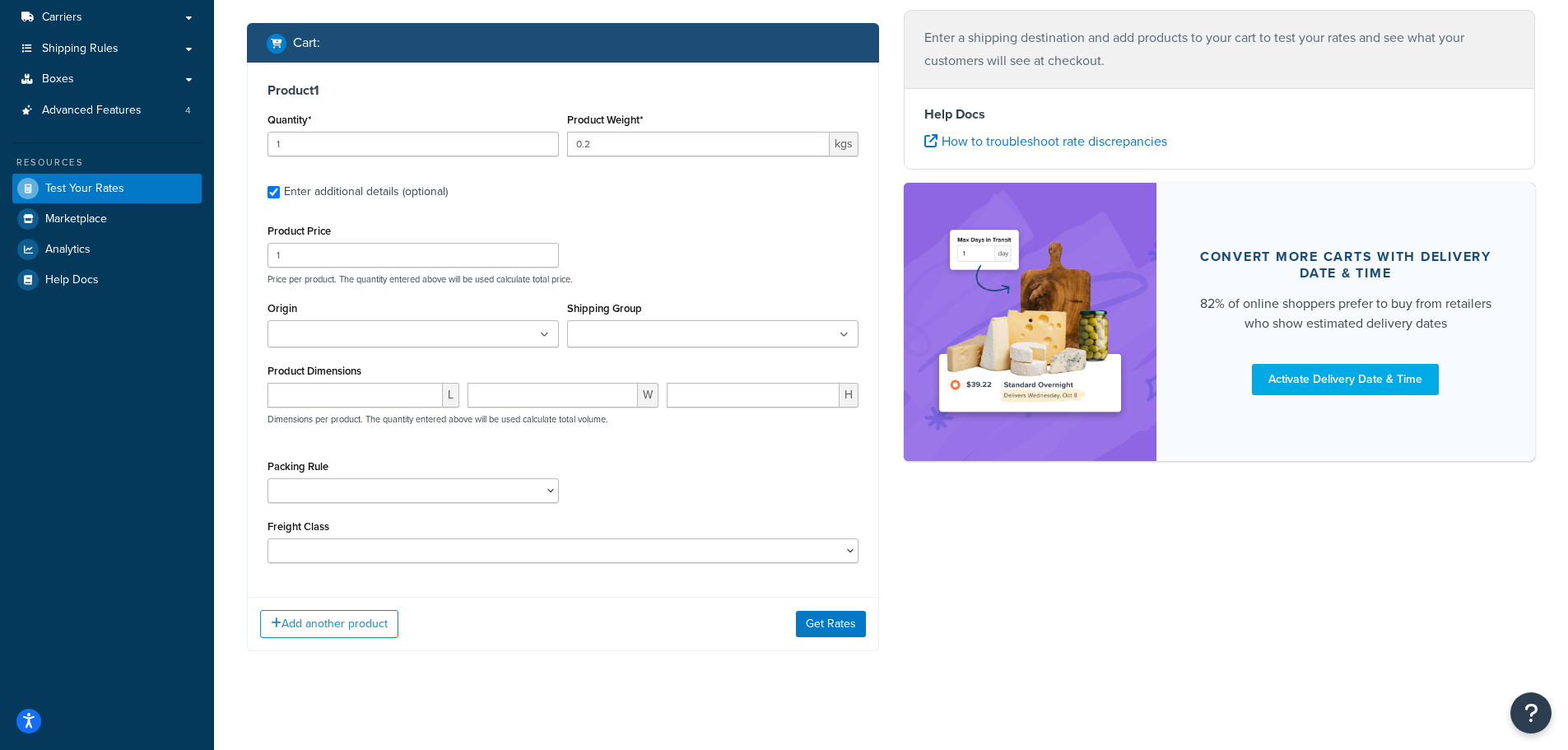
click at [672, 267] on div "Product Price 1 Price per product. The quantity entered above will be used calc…" at bounding box center [562, 253] width 599 height 65
click at [845, 640] on button "Get Rates" at bounding box center [830, 635] width 70 height 27
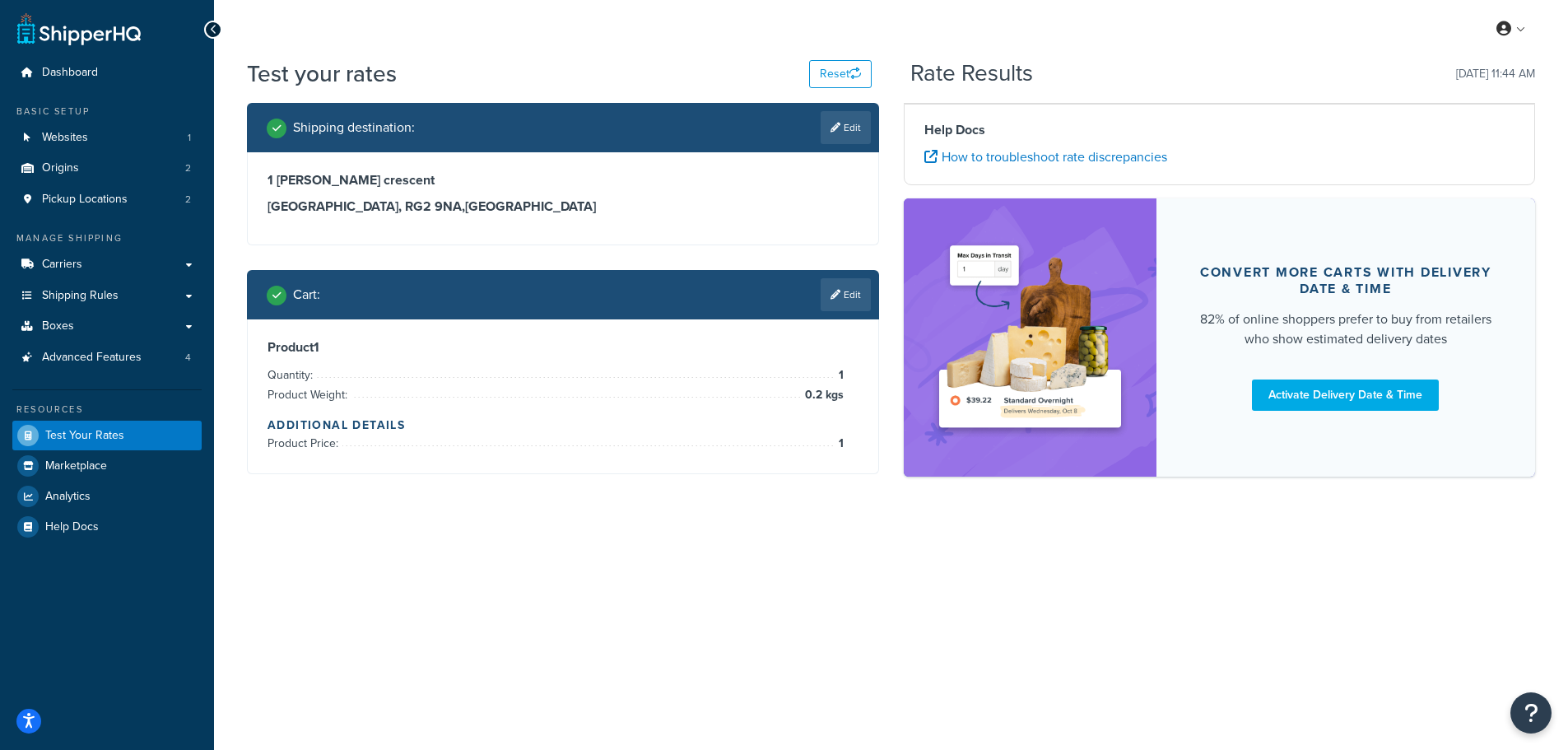
scroll to position [0, 0]
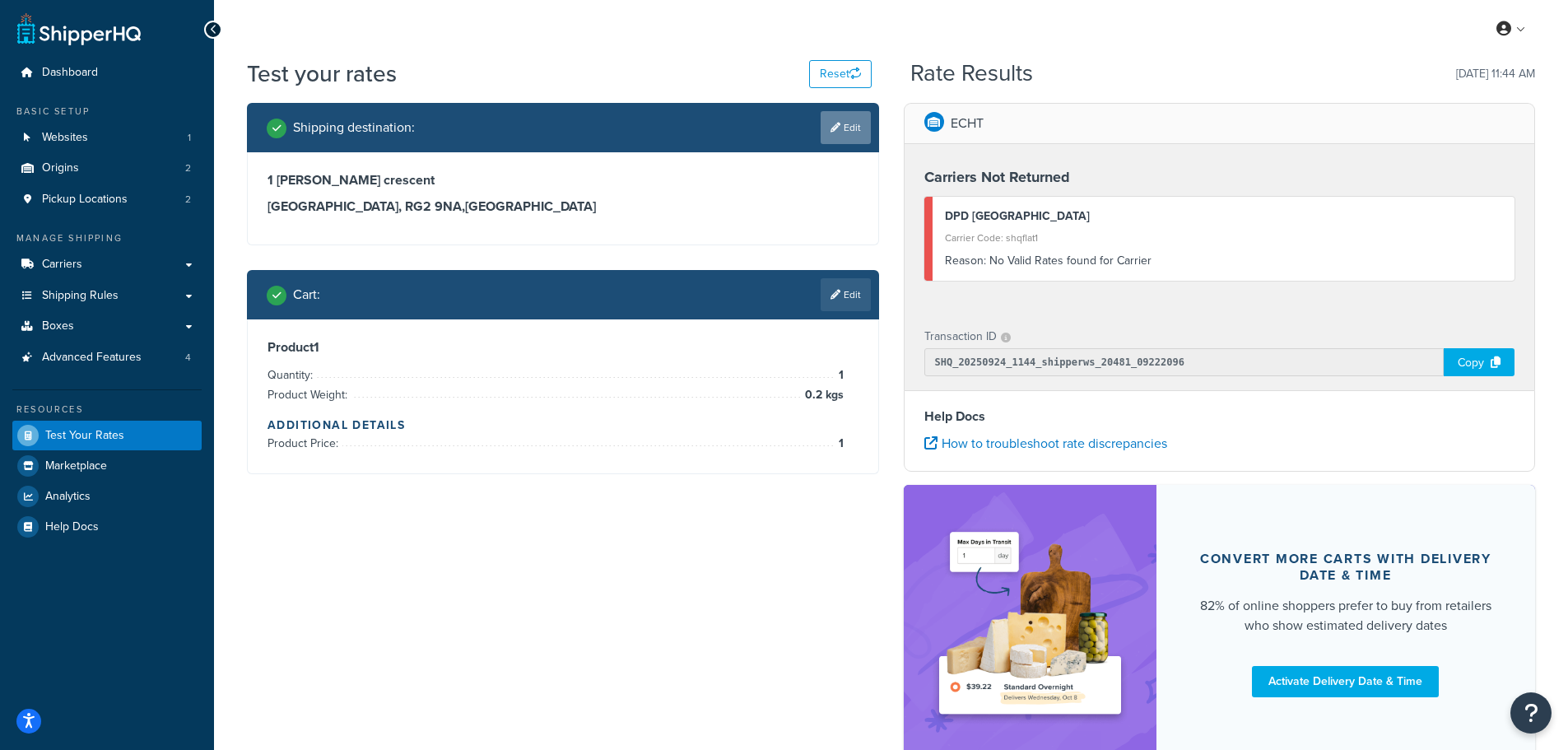
click at [837, 127] on icon at bounding box center [835, 127] width 9 height 9
select select "GB"
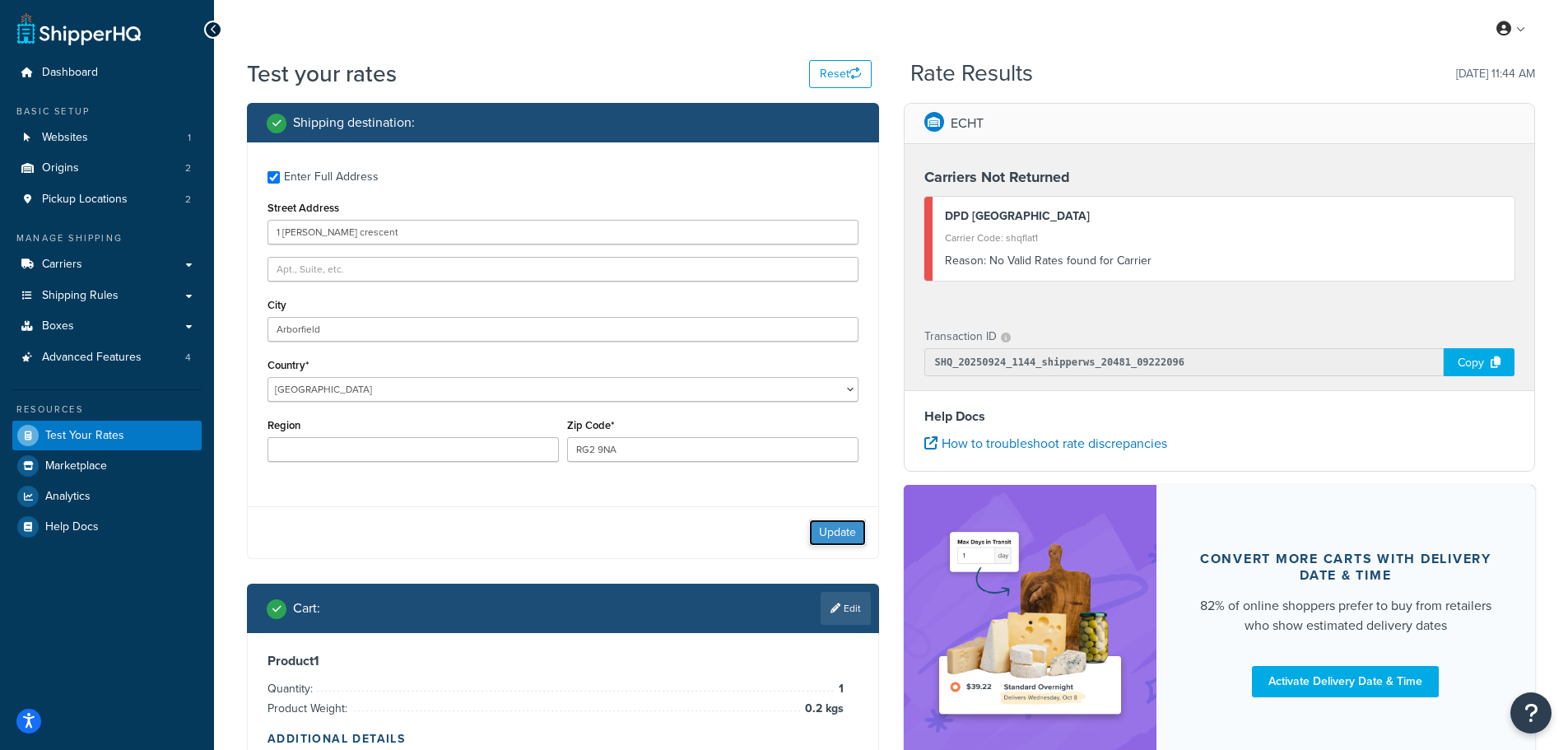
click at [839, 532] on button "Update" at bounding box center [837, 532] width 57 height 27
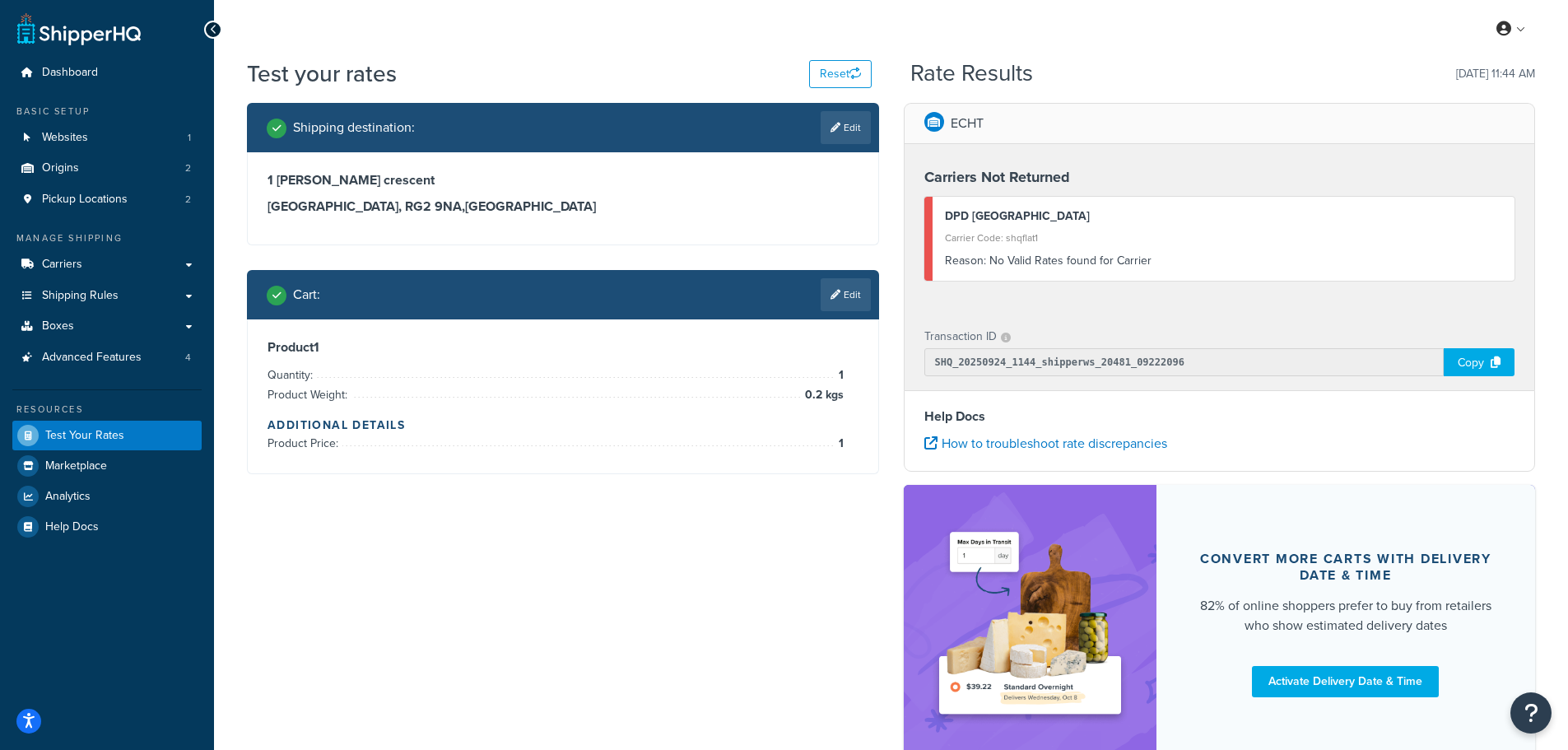
click at [415, 359] on div "Product 1 Quantity: 1 Product Weight: 0.2 kgs Additional Details Product Price:…" at bounding box center [562, 396] width 591 height 114
click at [852, 280] on link "Edit" at bounding box center [845, 295] width 50 height 33
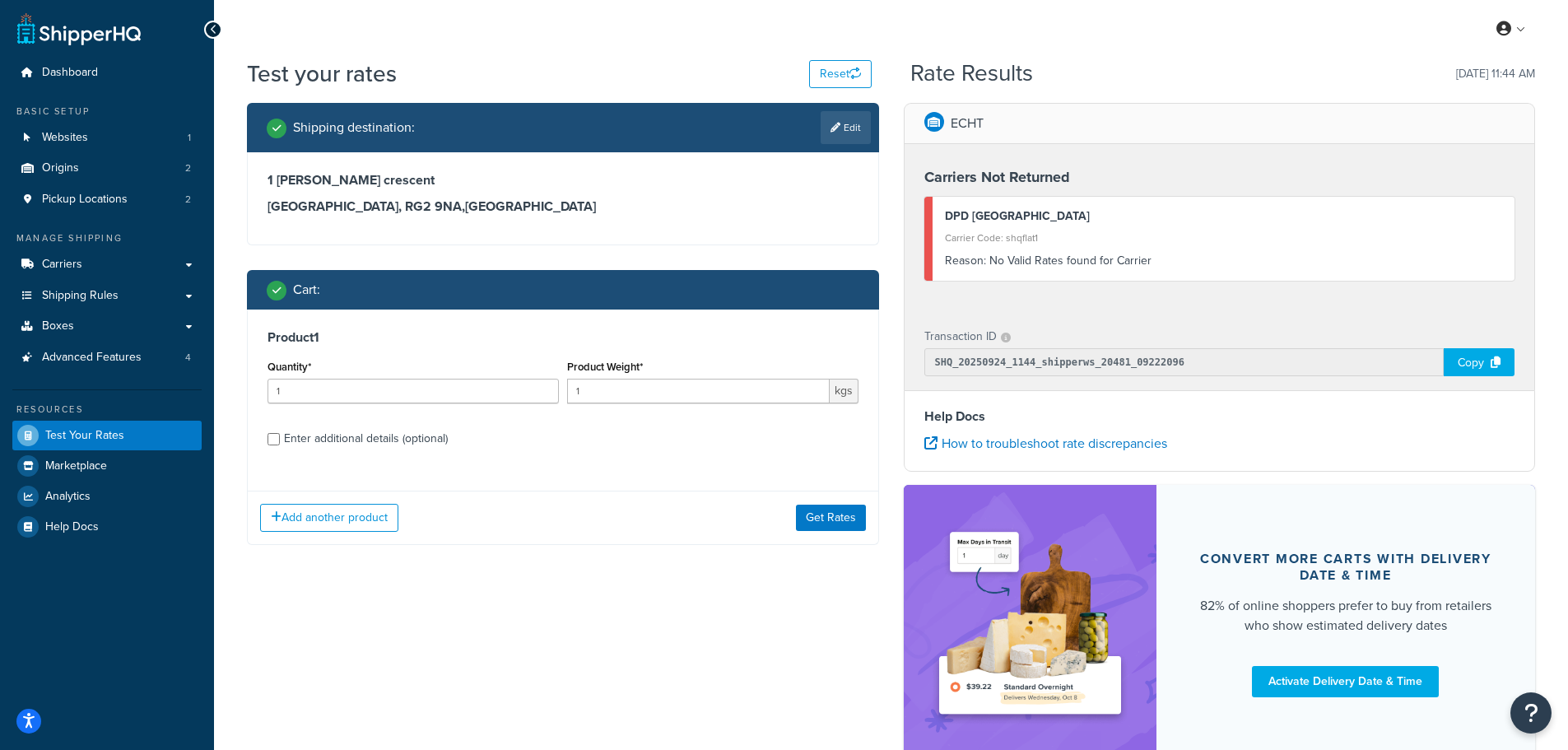
click at [375, 440] on div "Enter additional details (optional)" at bounding box center [365, 439] width 164 height 23
click at [279, 440] on input "Enter additional details (optional)" at bounding box center [273, 440] width 12 height 12
checkbox input "true"
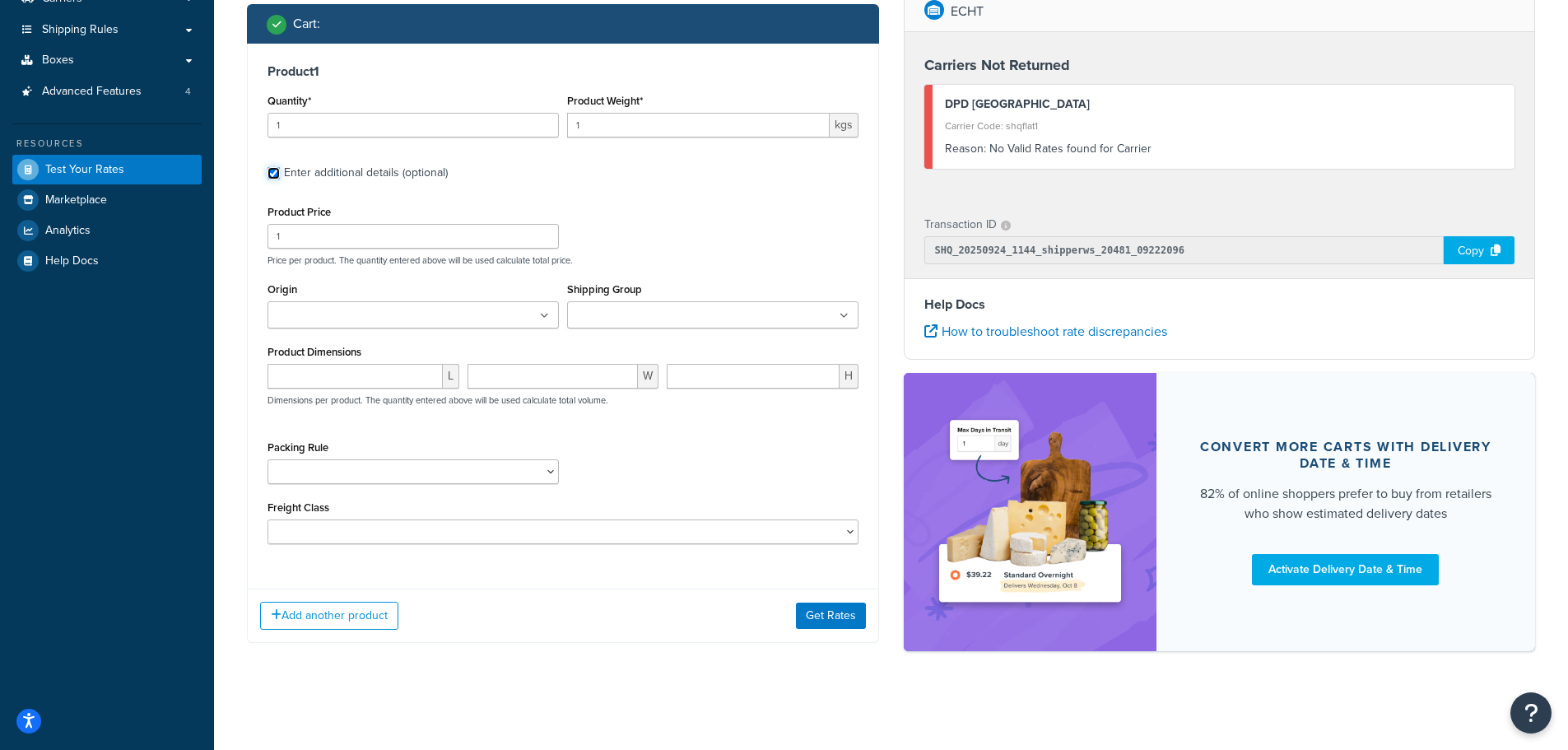
scroll to position [268, 0]
click at [542, 311] on icon at bounding box center [545, 316] width 8 height 9
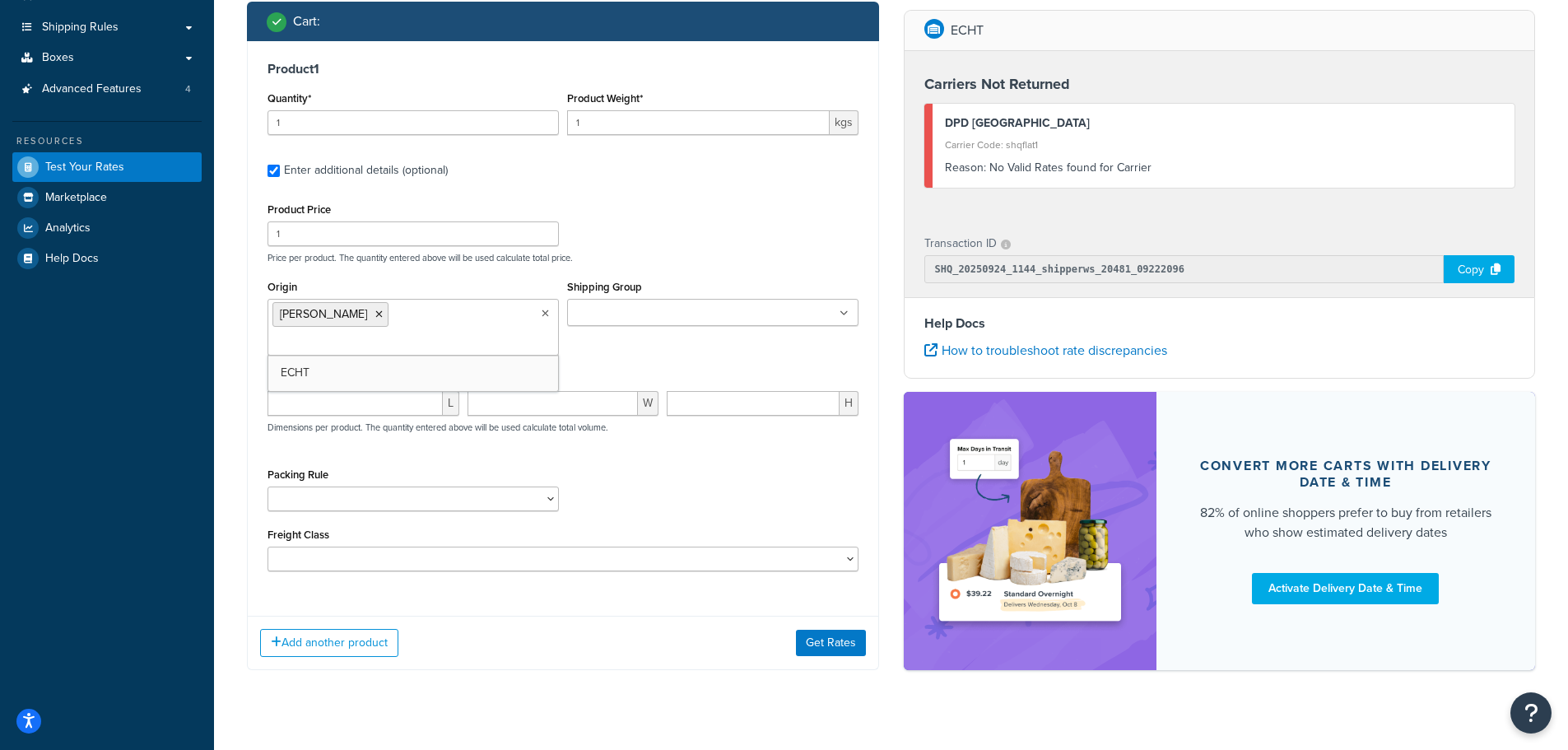
click at [596, 433] on div "Product Price 1 Price per product. The quantity entered above will be used calc…" at bounding box center [562, 385] width 591 height 373
click at [833, 630] on button "Get Rates" at bounding box center [830, 642] width 70 height 27
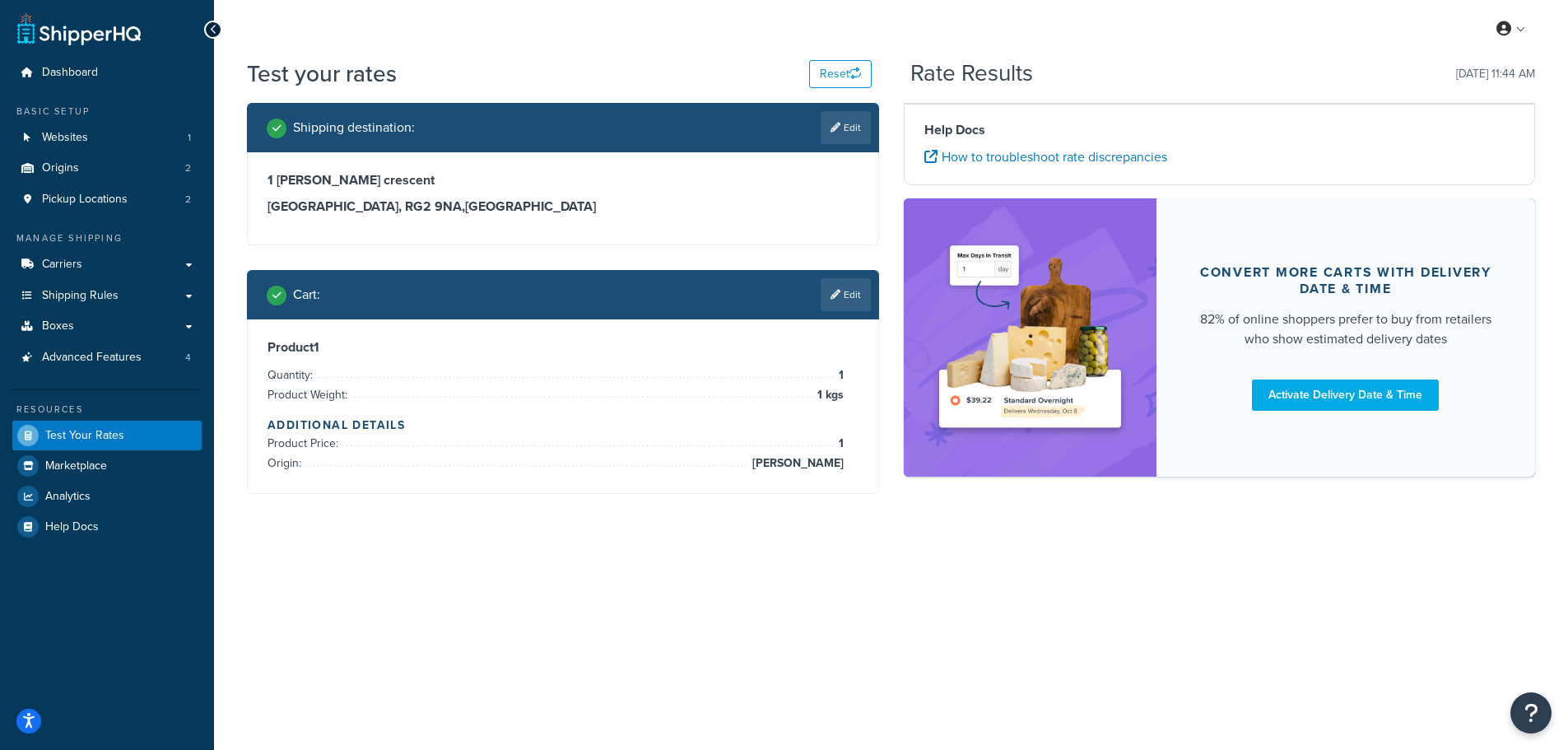
scroll to position [0, 0]
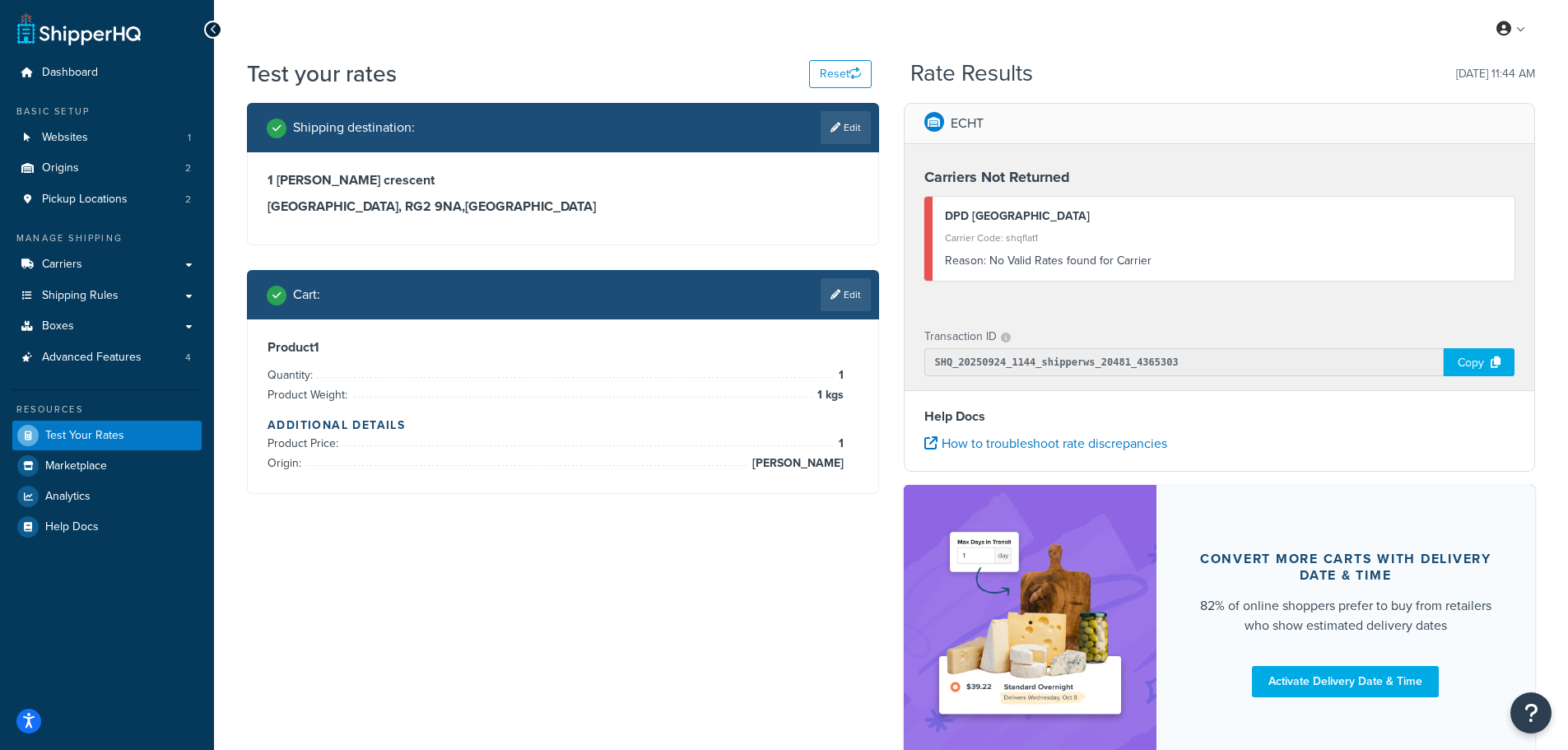
click at [826, 127] on link "Edit" at bounding box center [845, 127] width 50 height 33
select select "GB"
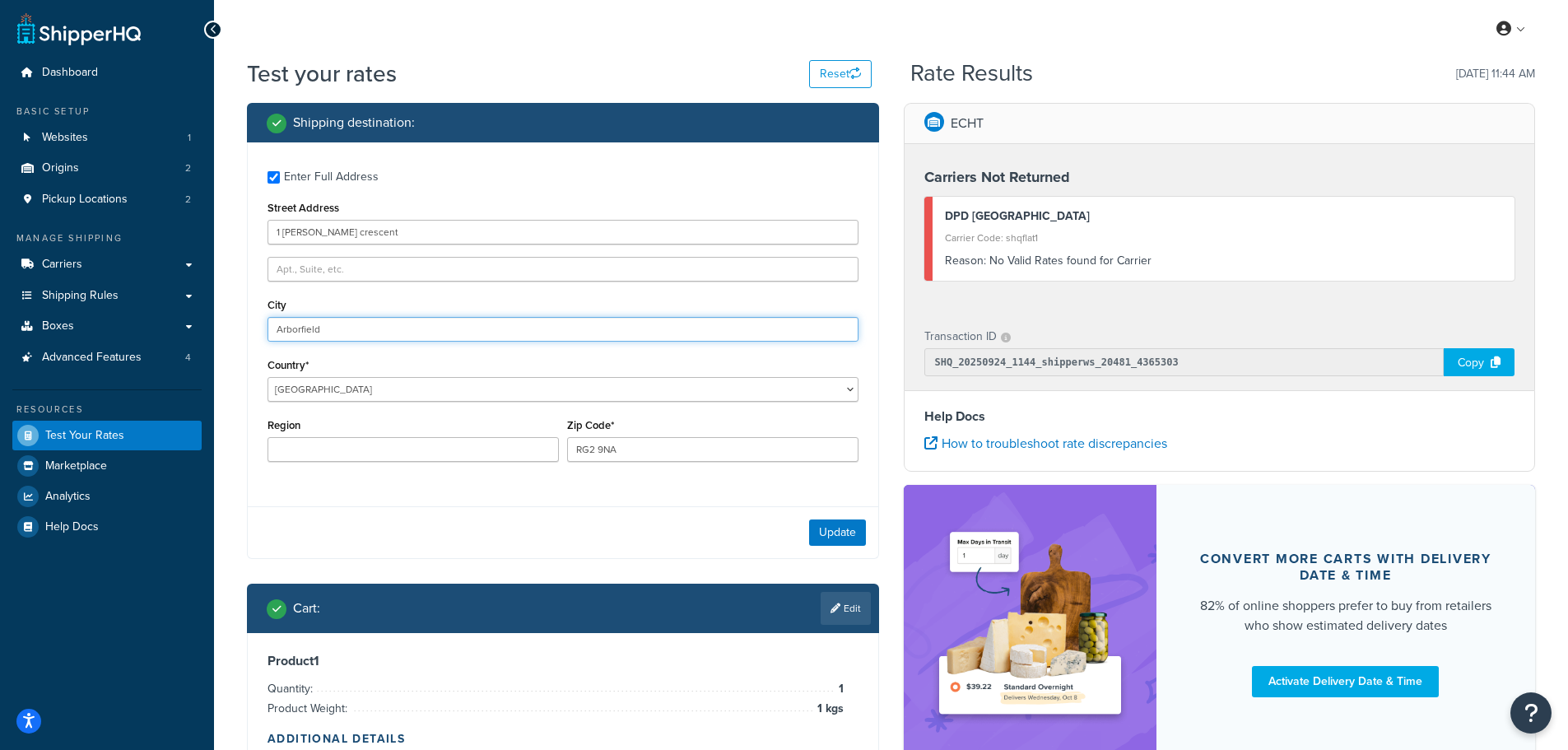
drag, startPoint x: 322, startPoint y: 330, endPoint x: 266, endPoint y: 342, distance: 57.3
click at [266, 342] on div "Enter Full Address Street Address 1 tope crescent City Arborfield Country* Unit…" at bounding box center [562, 318] width 630 height 352
click at [272, 175] on input "Enter Full Address" at bounding box center [273, 177] width 12 height 12
checkbox input "false"
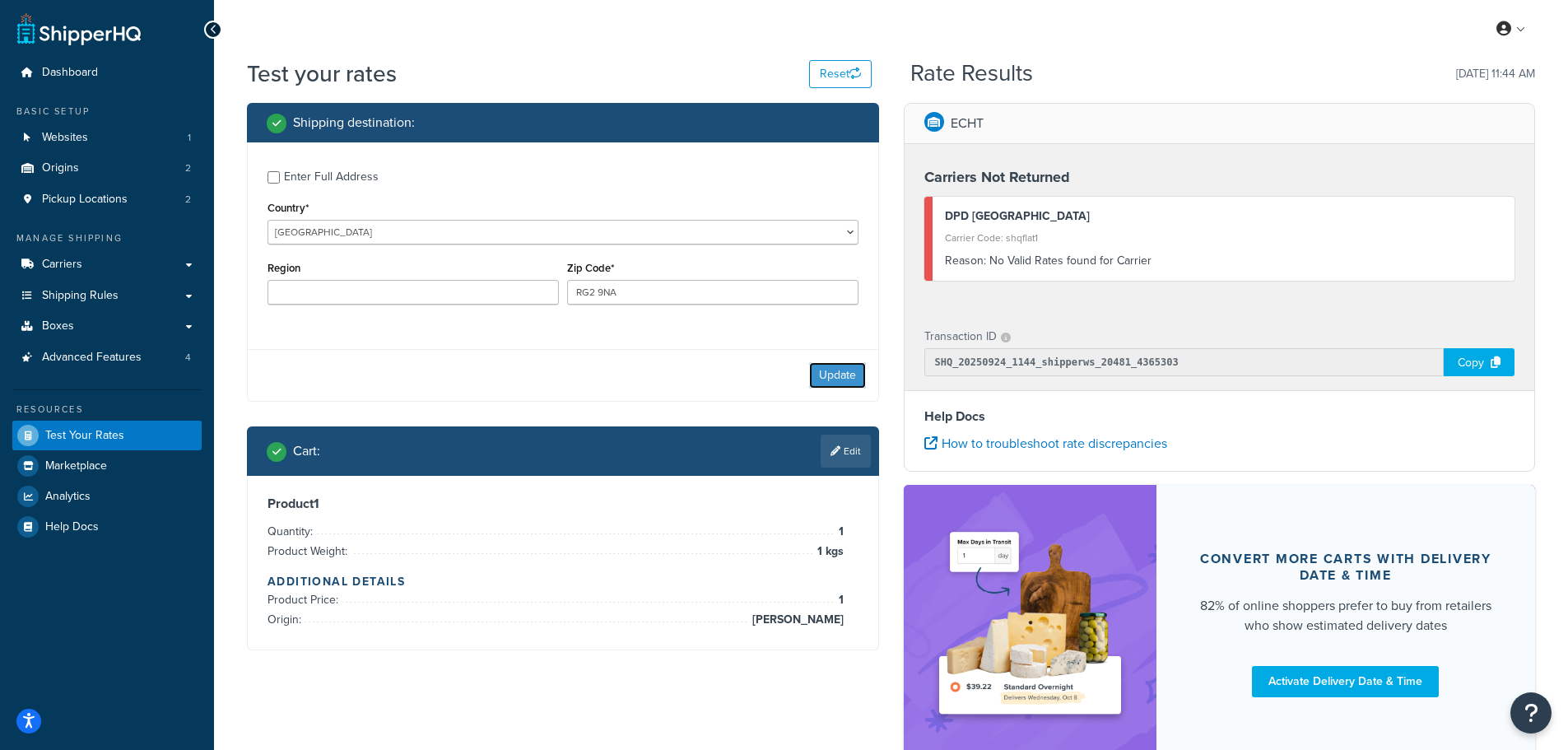
click at [824, 373] on button "Update" at bounding box center [837, 375] width 57 height 27
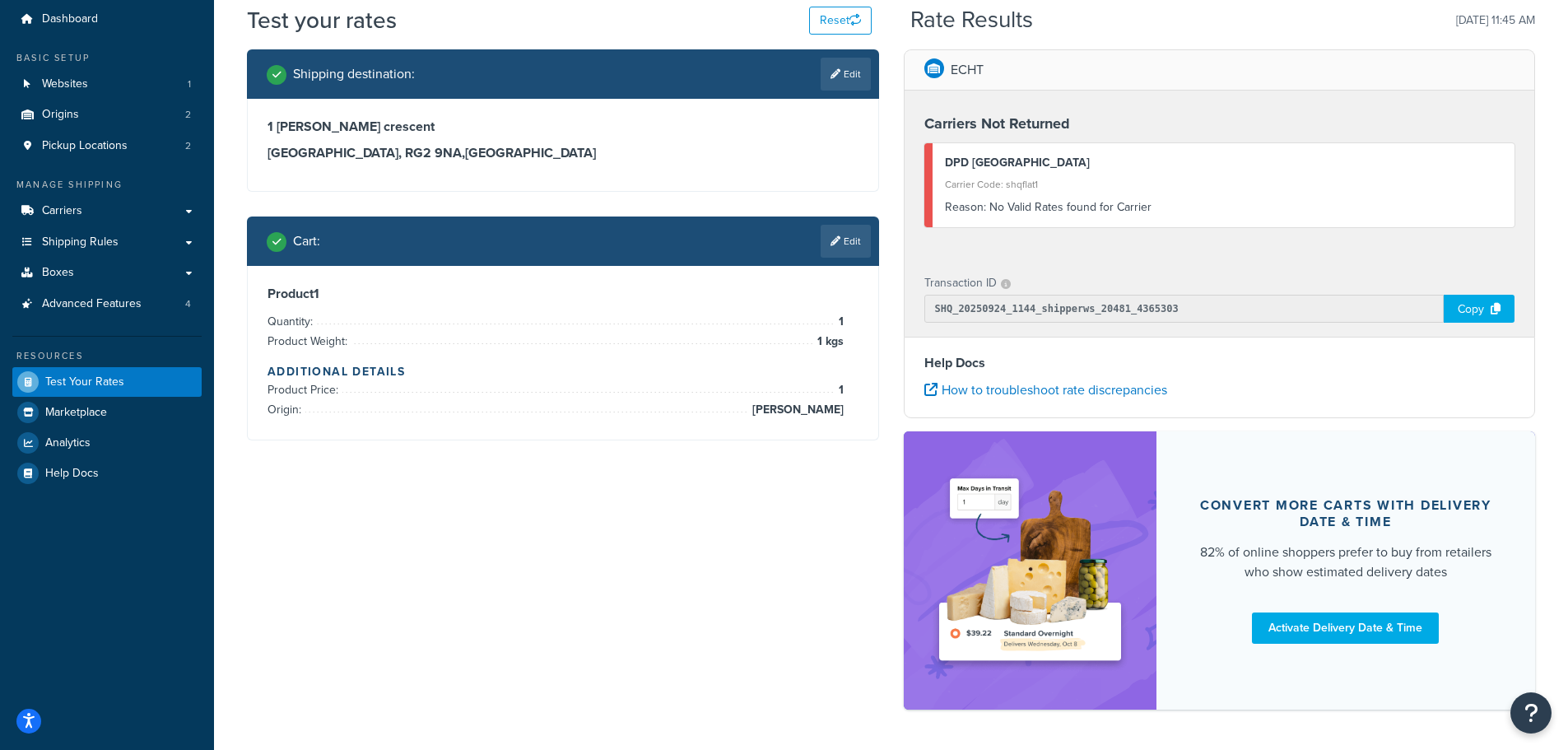
scroll to position [83, 0]
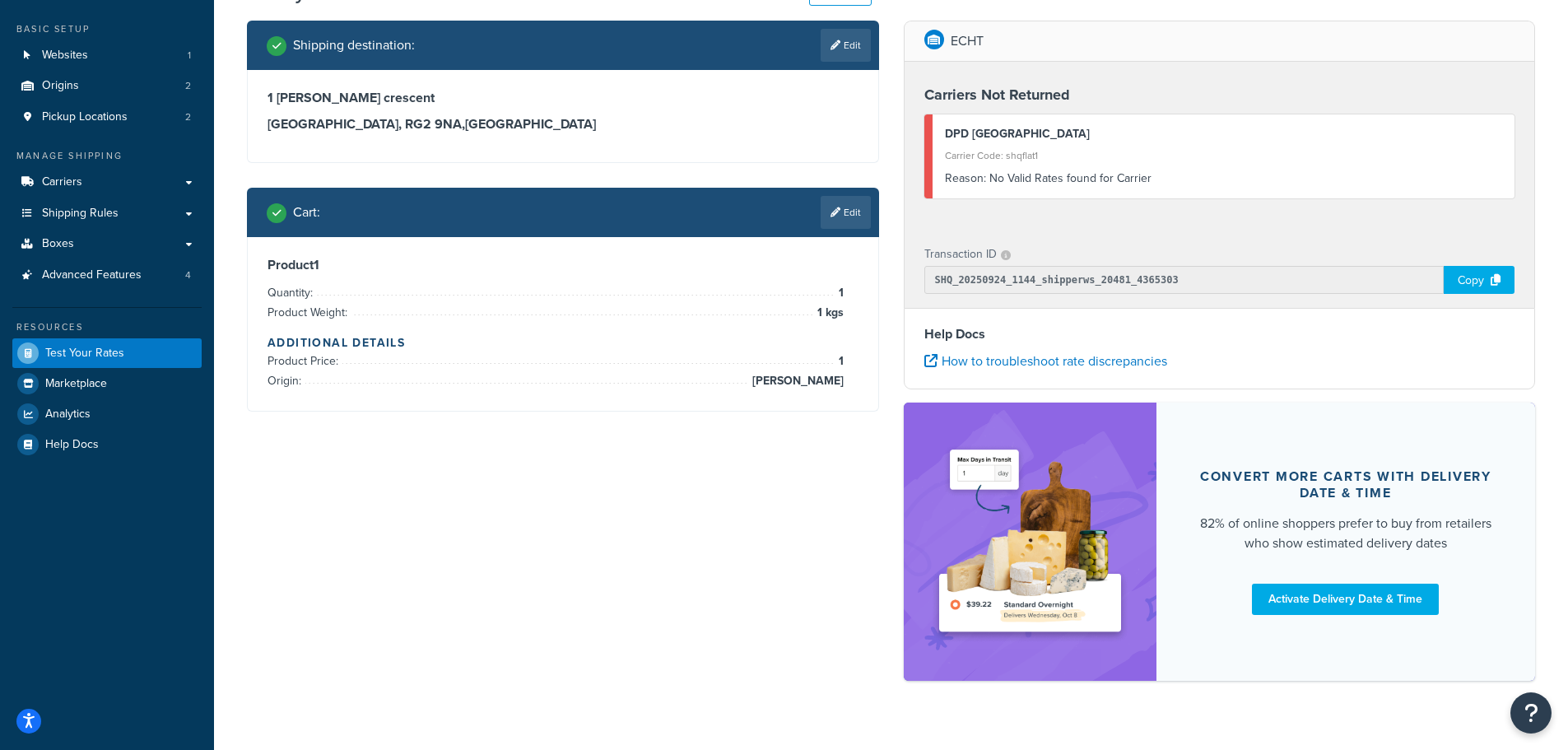
click at [757, 202] on div "Cart : Edit" at bounding box center [568, 212] width 604 height 33
click at [842, 207] on link "Edit" at bounding box center [845, 212] width 50 height 33
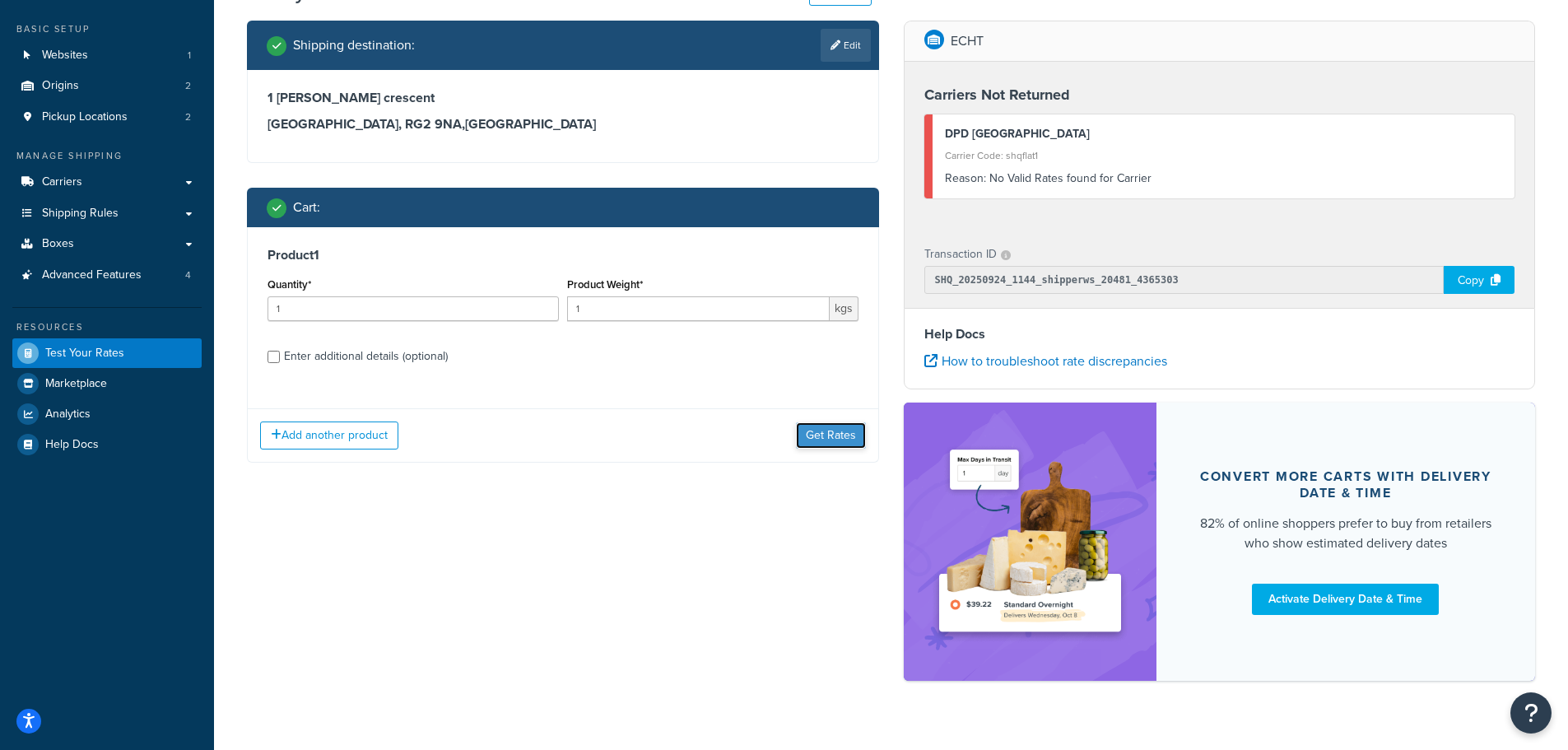
click at [813, 433] on button "Get Rates" at bounding box center [830, 435] width 70 height 27
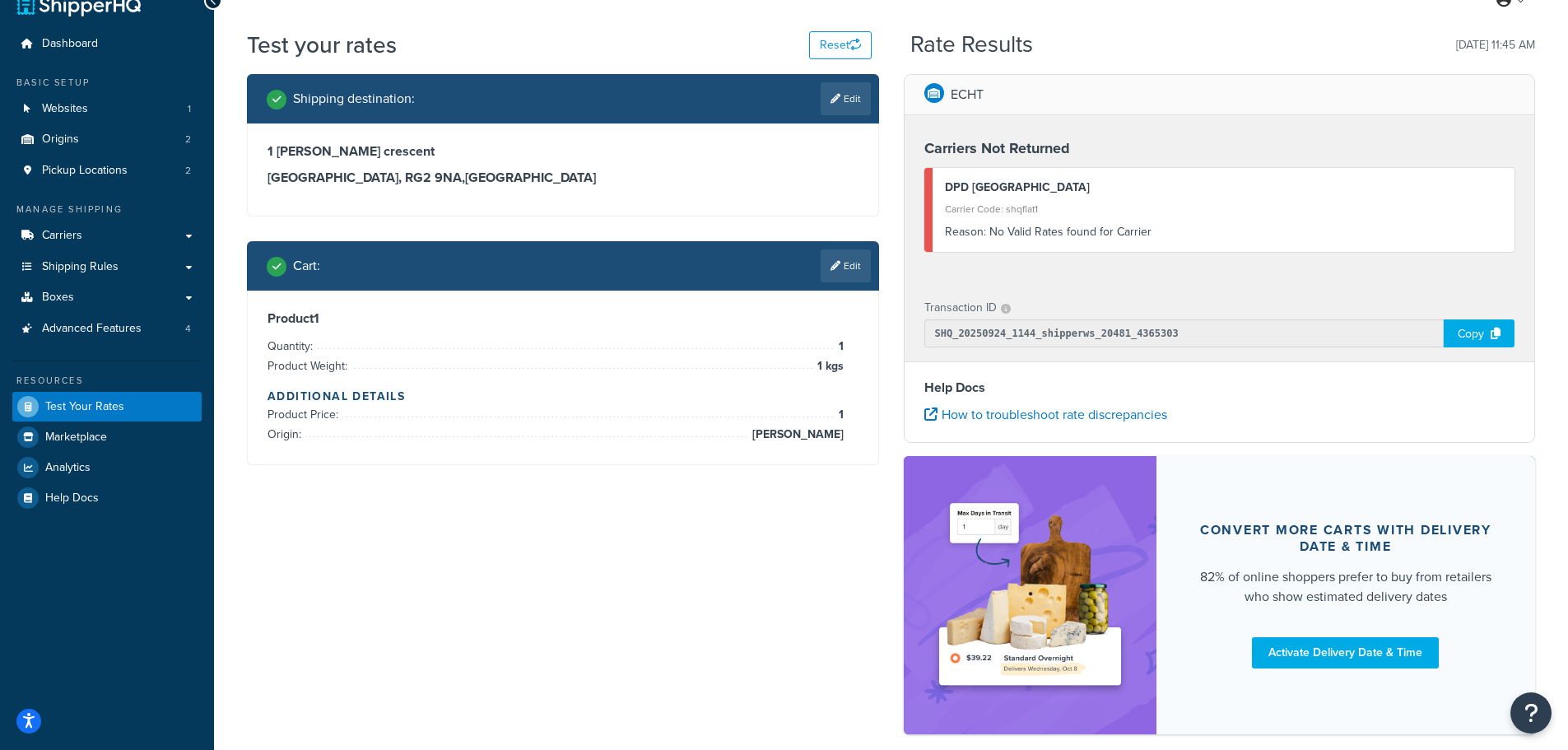
scroll to position [0, 0]
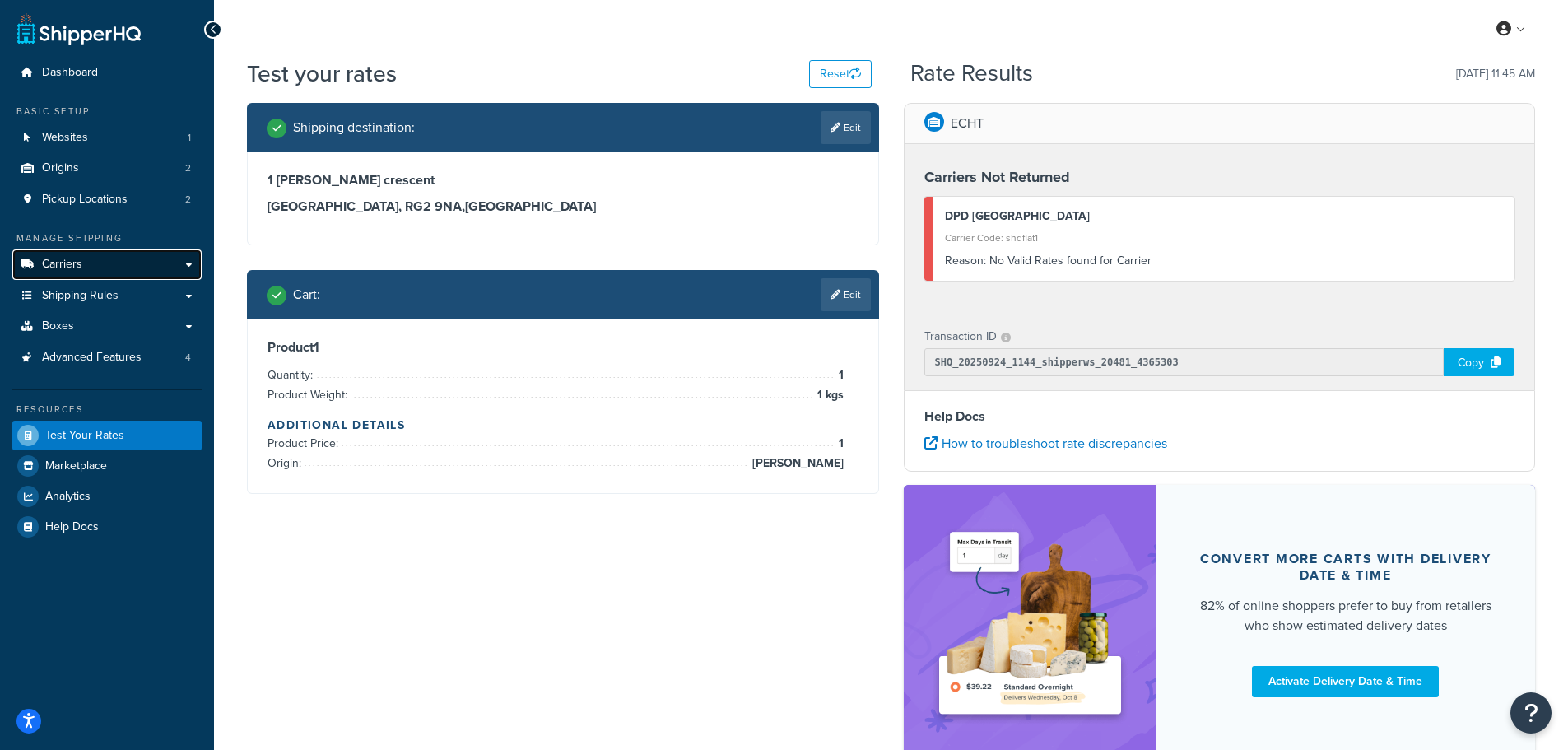
click at [68, 270] on span "Carriers" at bounding box center [62, 265] width 40 height 14
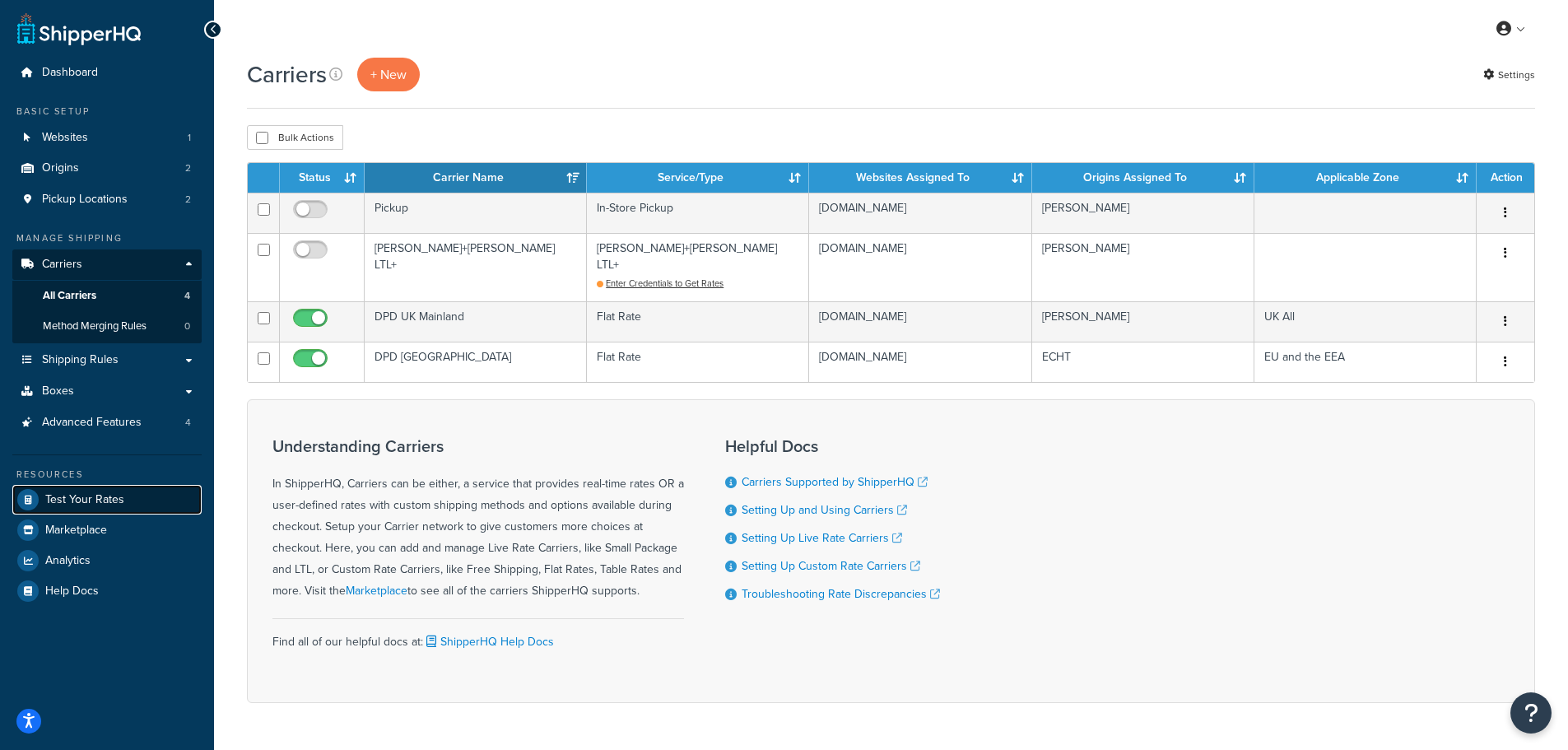
click at [106, 493] on span "Test Your Rates" at bounding box center [85, 500] width 79 height 14
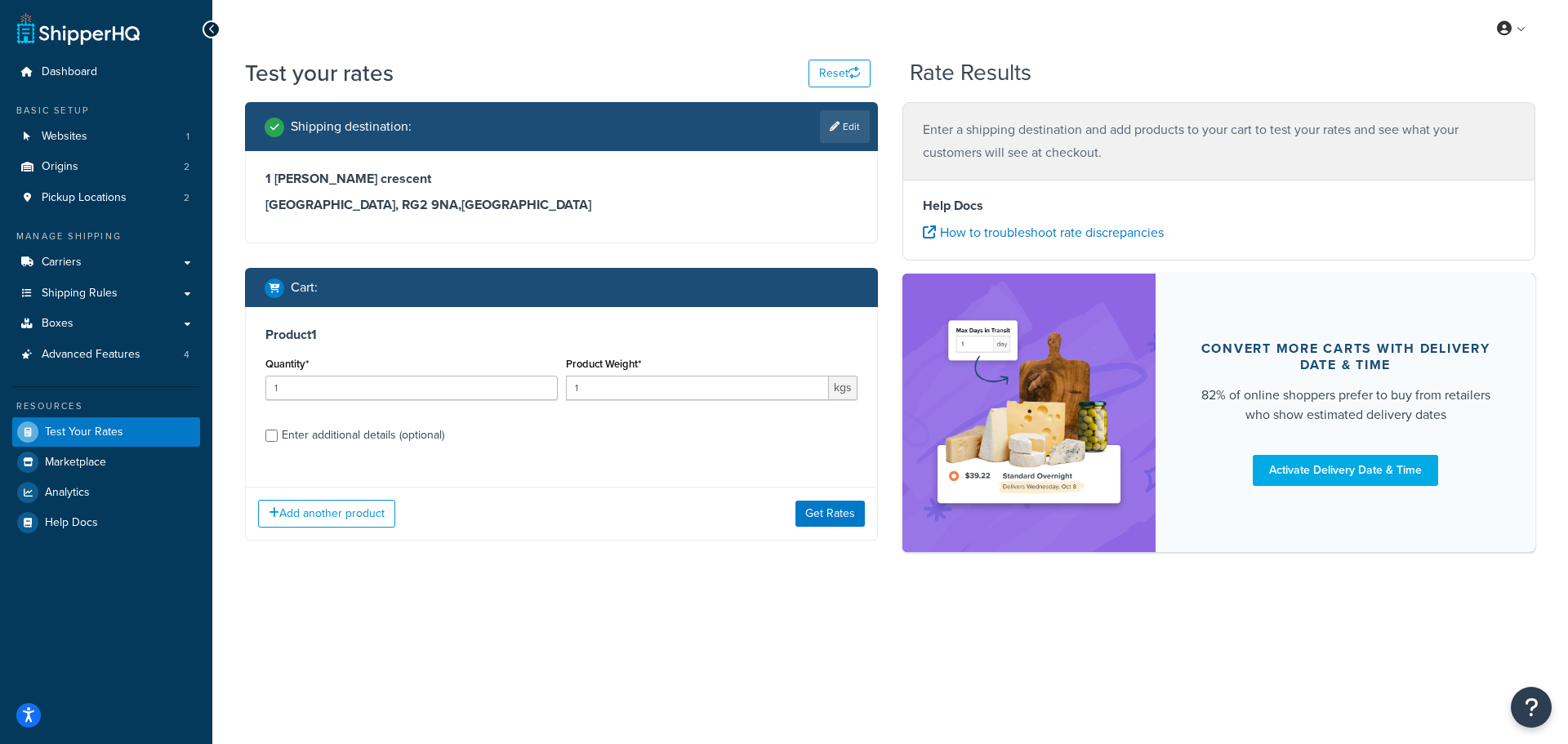
click at [328, 346] on div "Product 1 Quantity* 1 Product Weight* 1 kgs Enter additional details (optional)" at bounding box center [561, 391] width 631 height 167
click at [820, 283] on div "Cart :" at bounding box center [566, 288] width 605 height 23
click at [847, 124] on link "Edit" at bounding box center [845, 126] width 49 height 32
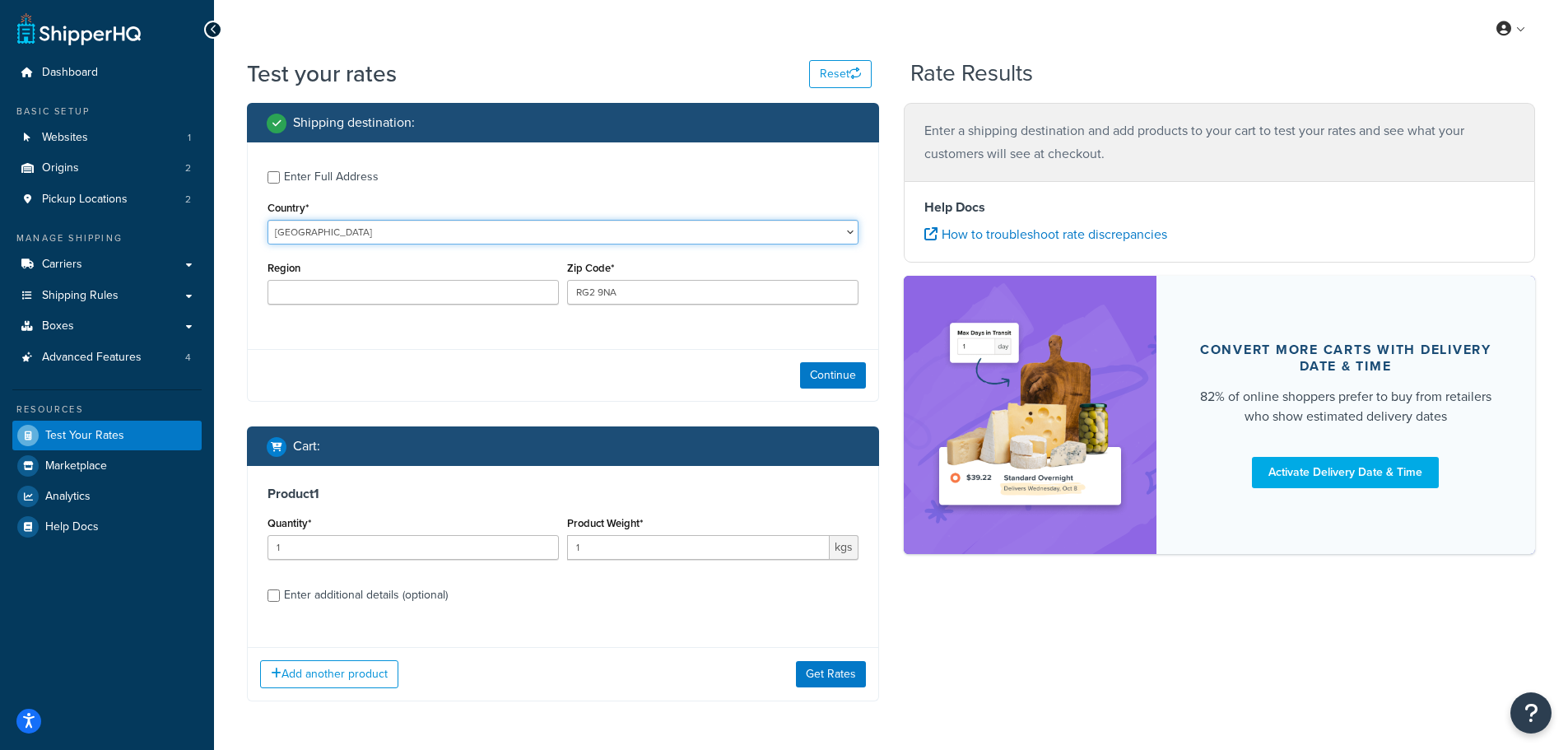
click at [322, 235] on select "[GEOGRAPHIC_DATA] [GEOGRAPHIC_DATA] [GEOGRAPHIC_DATA] [GEOGRAPHIC_DATA] [GEOGRA…" at bounding box center [562, 232] width 591 height 25
select select "AT"
click at [267, 220] on select "[GEOGRAPHIC_DATA] [GEOGRAPHIC_DATA] [GEOGRAPHIC_DATA] [GEOGRAPHIC_DATA] [GEOGRA…" at bounding box center [562, 232] width 591 height 25
drag, startPoint x: 622, startPoint y: 288, endPoint x: 555, endPoint y: 304, distance: 68.9
click at [555, 304] on div "Region [GEOGRAPHIC_DATA] [GEOGRAPHIC_DATA] [GEOGRAPHIC_DATA] [GEOGRAPHIC_DATA] …" at bounding box center [562, 287] width 599 height 60
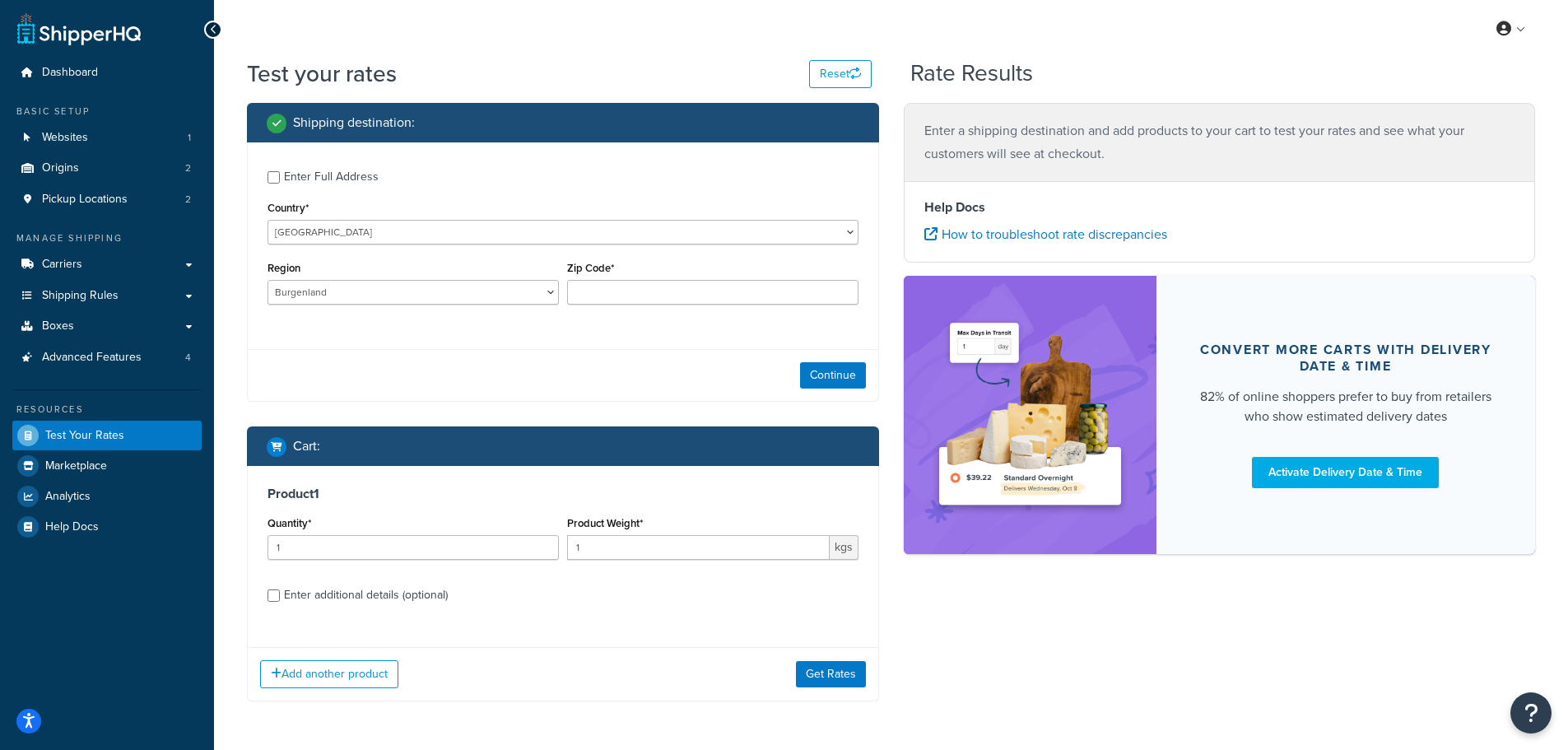
click at [537, 357] on div "Continue" at bounding box center [562, 375] width 630 height 52
click at [836, 379] on button "Continue" at bounding box center [832, 375] width 66 height 27
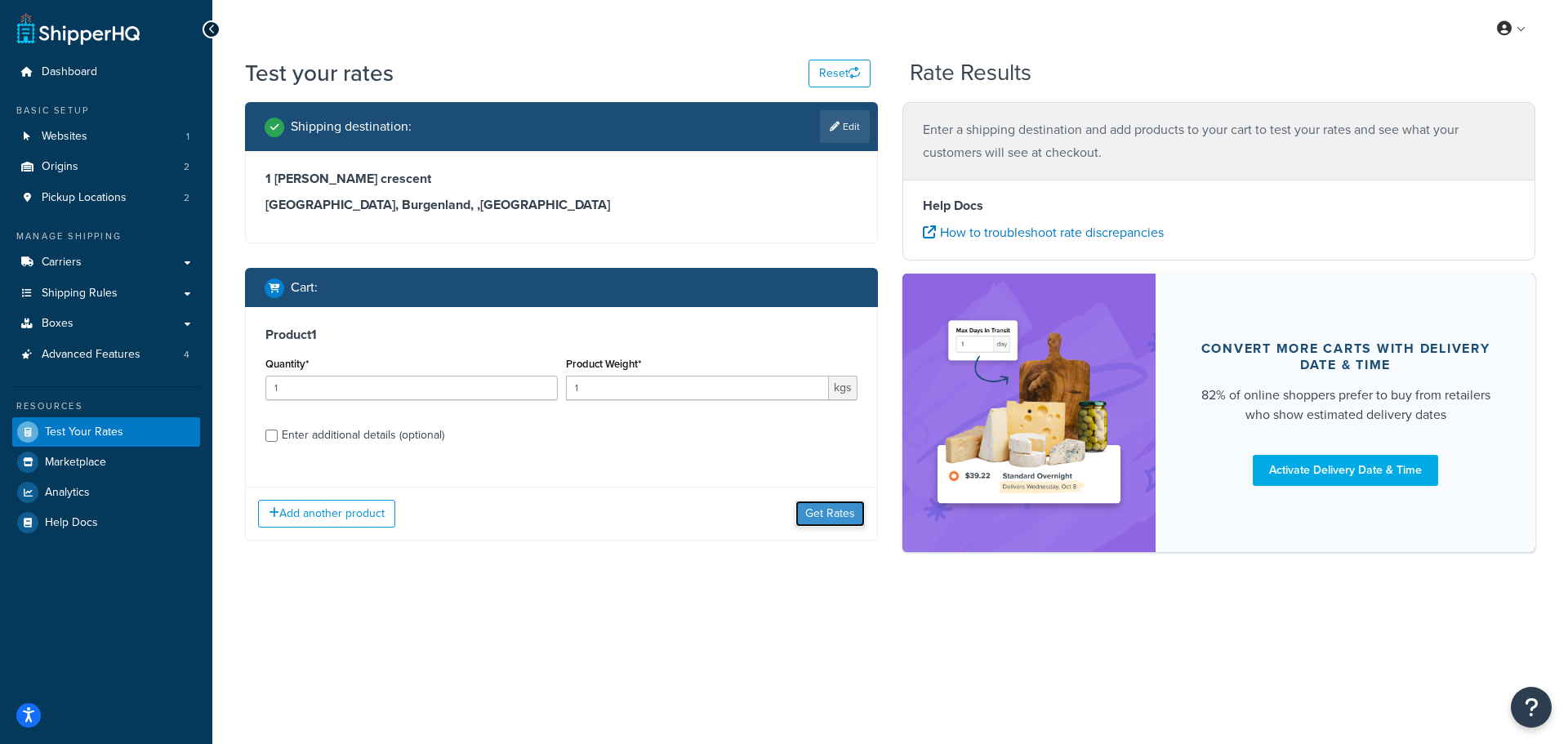
click at [822, 509] on button "Get Rates" at bounding box center [829, 514] width 69 height 26
